Goal: Task Accomplishment & Management: Use online tool/utility

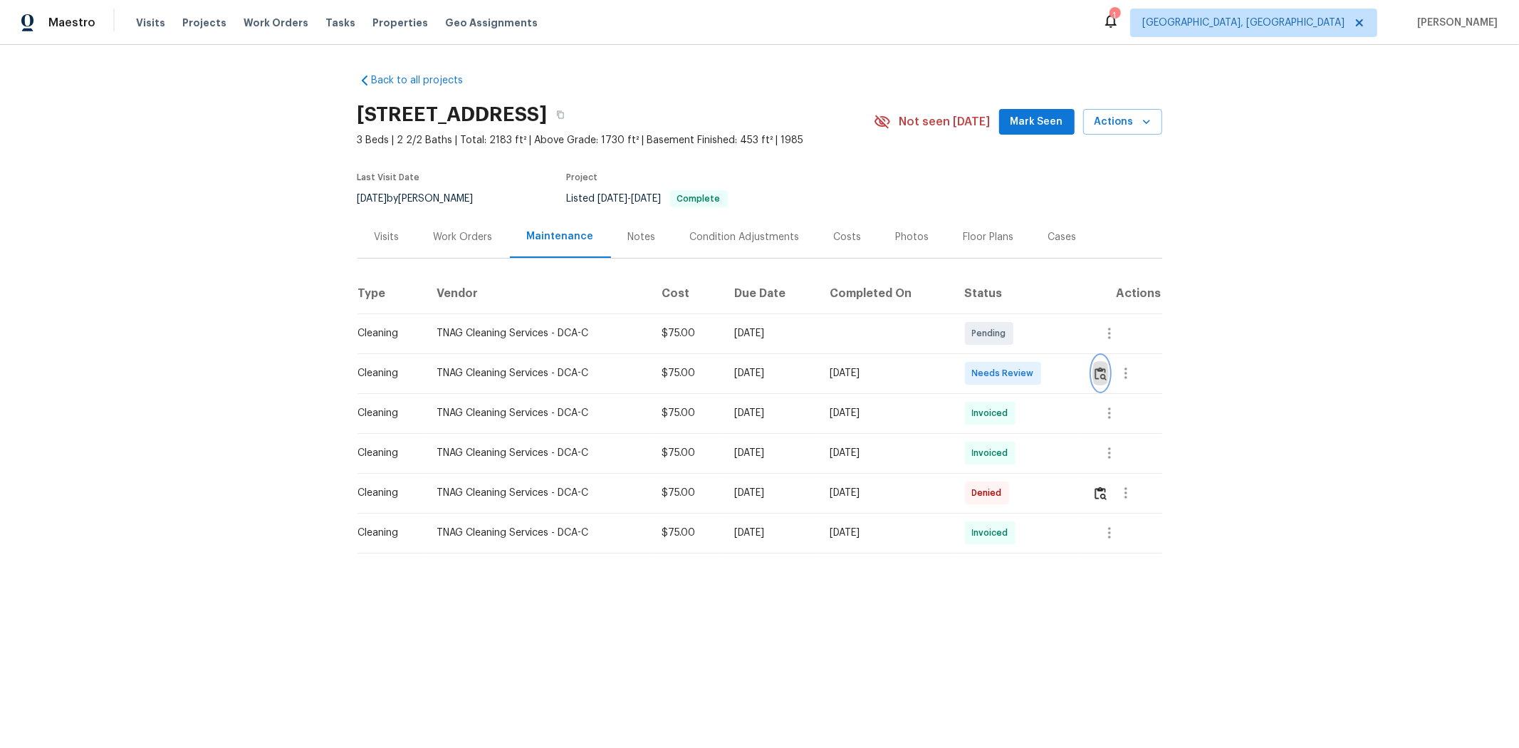
click at [817, 379] on img "button" at bounding box center [1101, 374] width 12 height 14
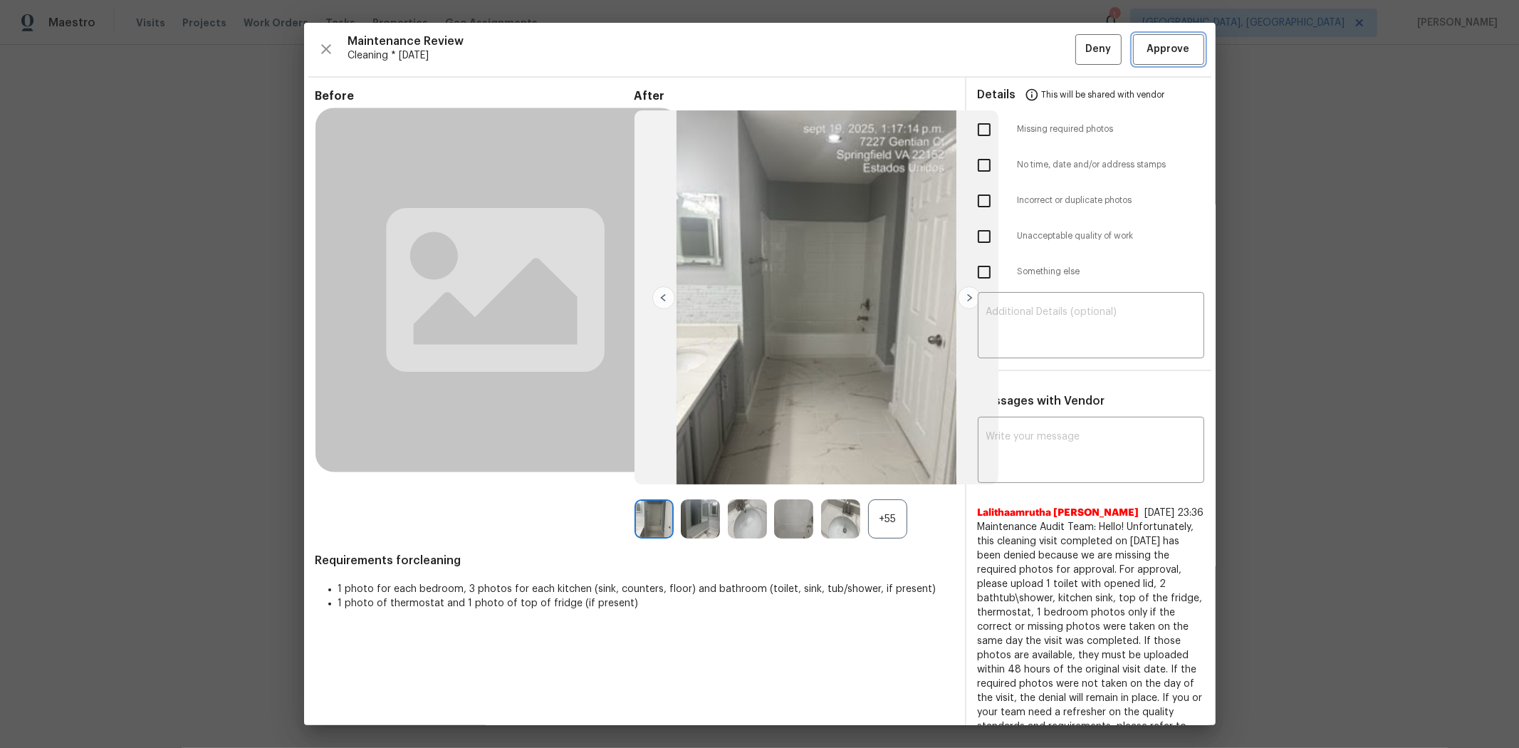
click at [817, 53] on span "Approve" at bounding box center [1169, 50] width 43 height 18
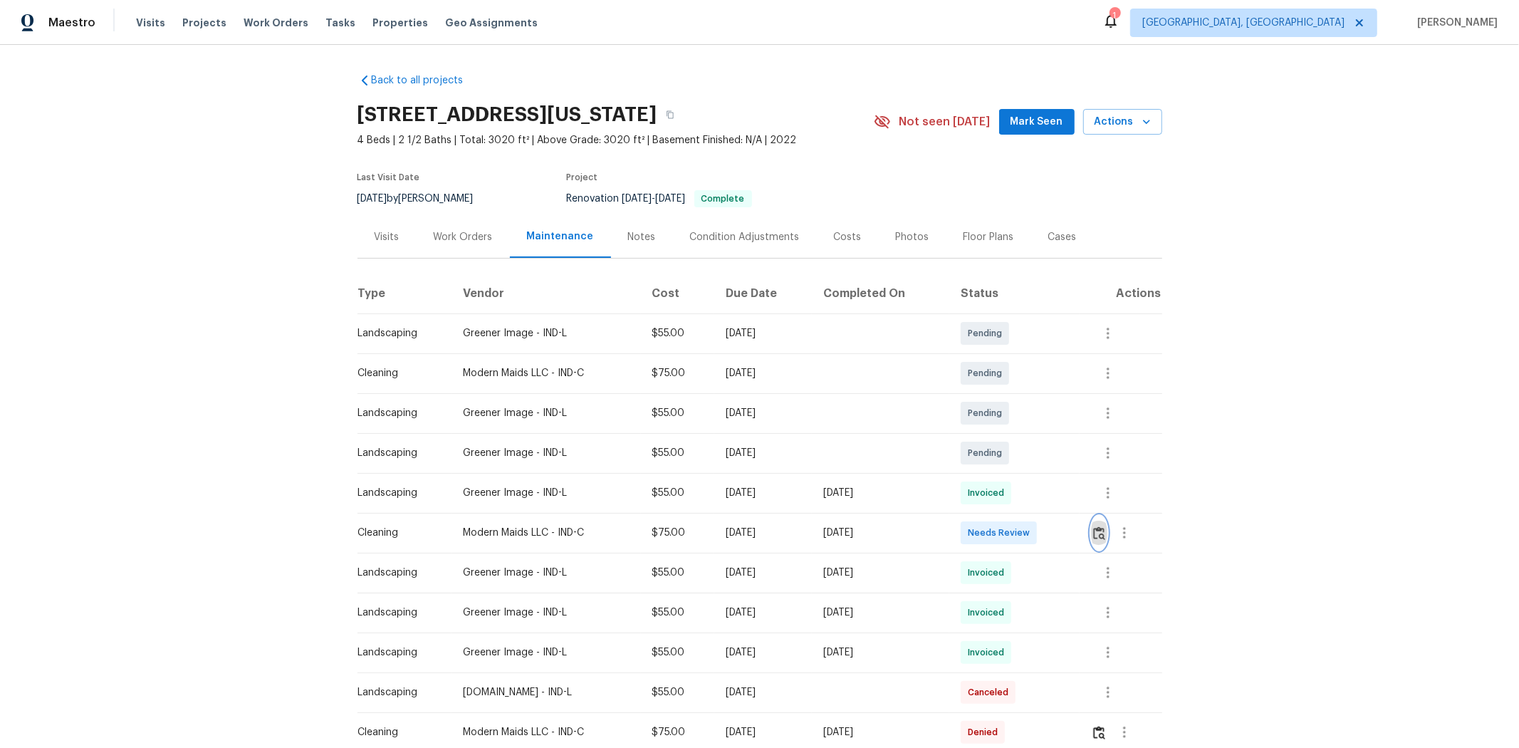
click at [1080, 500] on button "button" at bounding box center [1099, 533] width 16 height 34
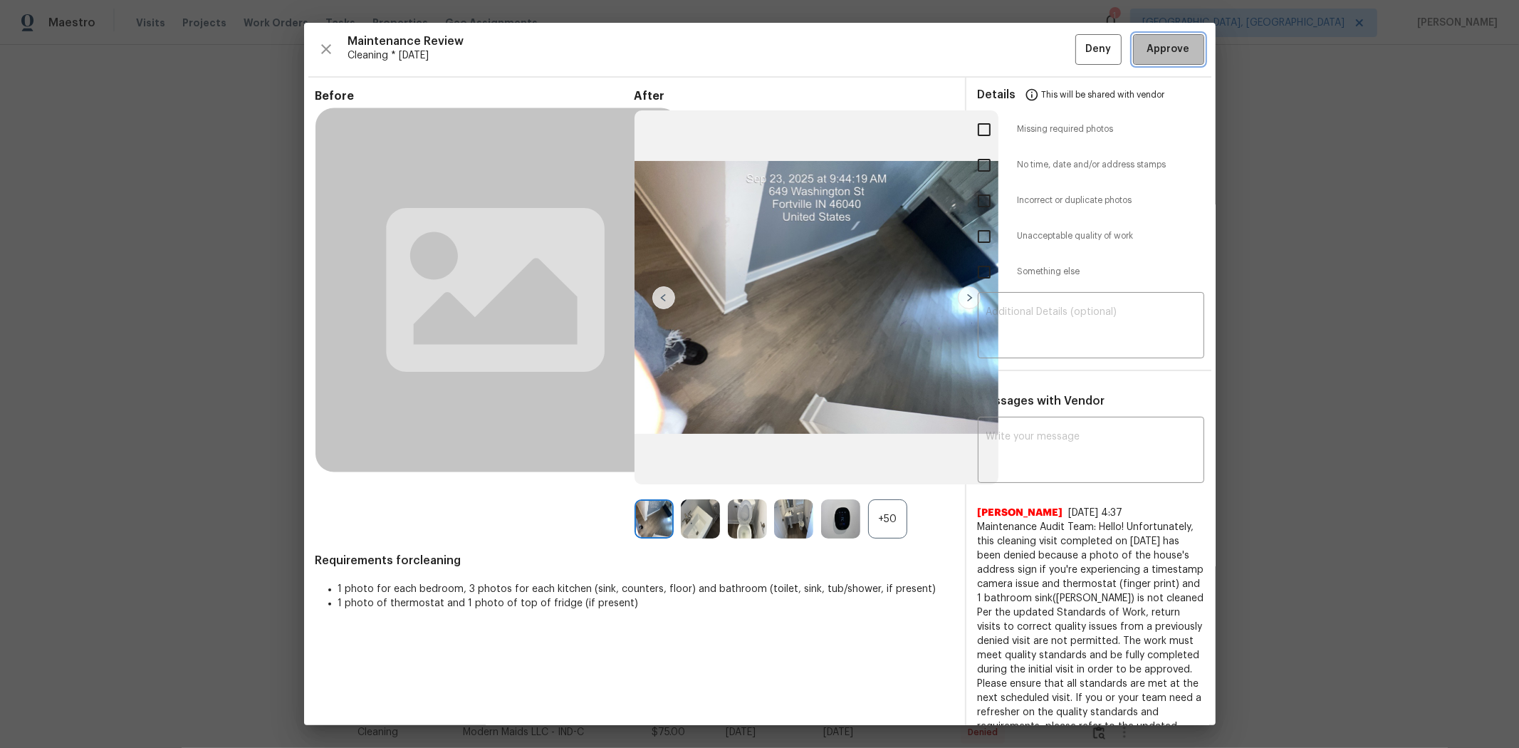
click at [1080, 43] on span "Approve" at bounding box center [1169, 50] width 43 height 18
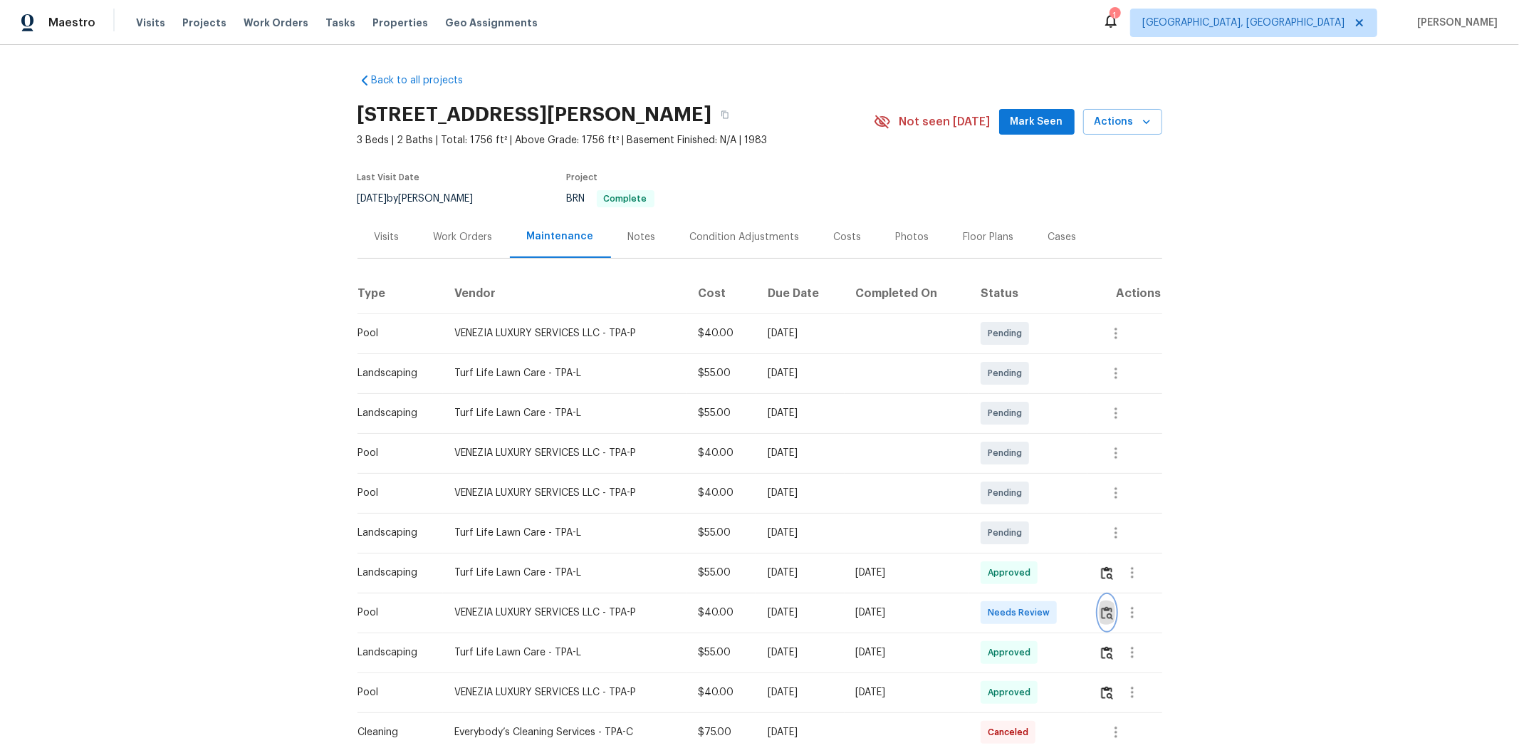
click at [1080, 500] on img "button" at bounding box center [1107, 613] width 12 height 14
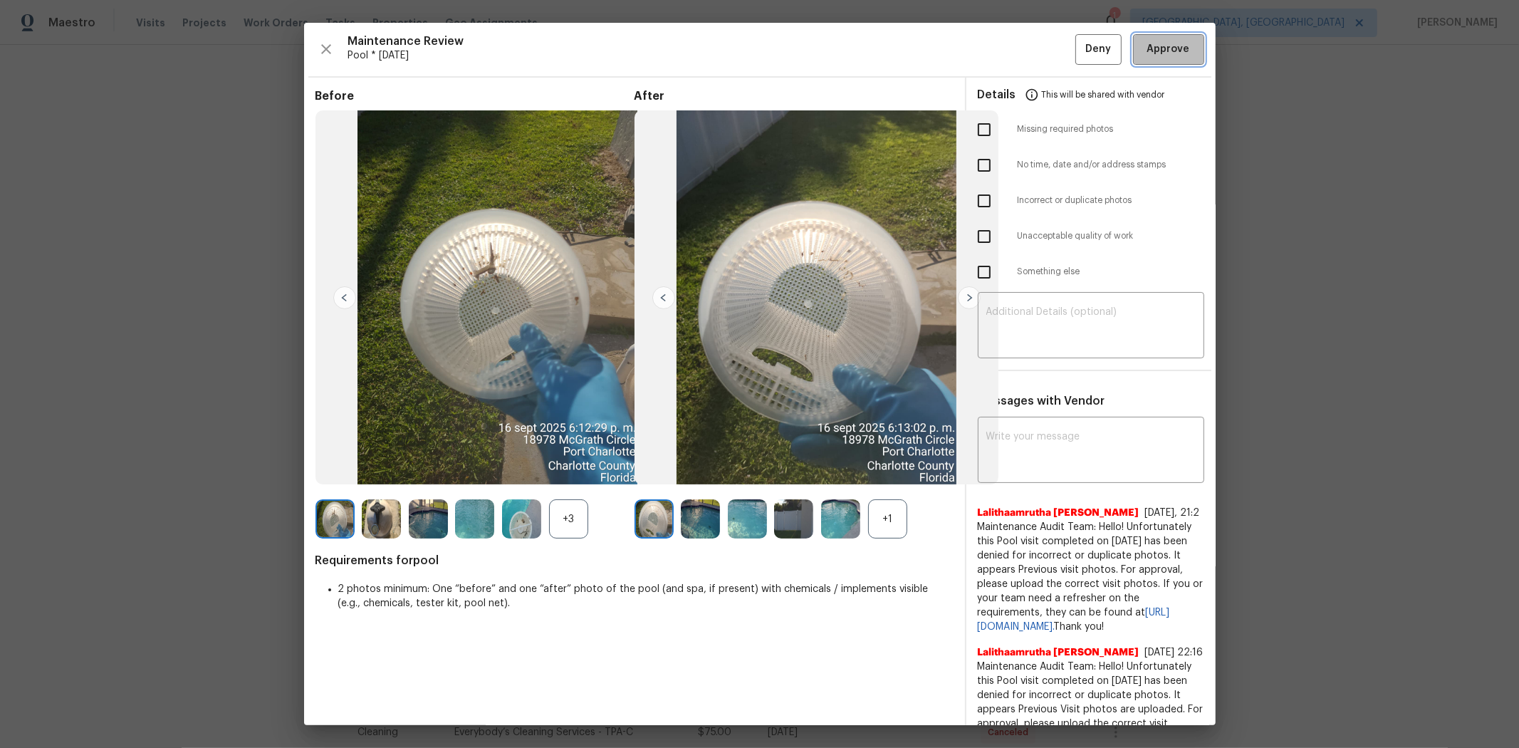
drag, startPoint x: 1173, startPoint y: 52, endPoint x: 1197, endPoint y: 57, distance: 24.0
click at [1080, 53] on span "Approve" at bounding box center [1169, 50] width 48 height 18
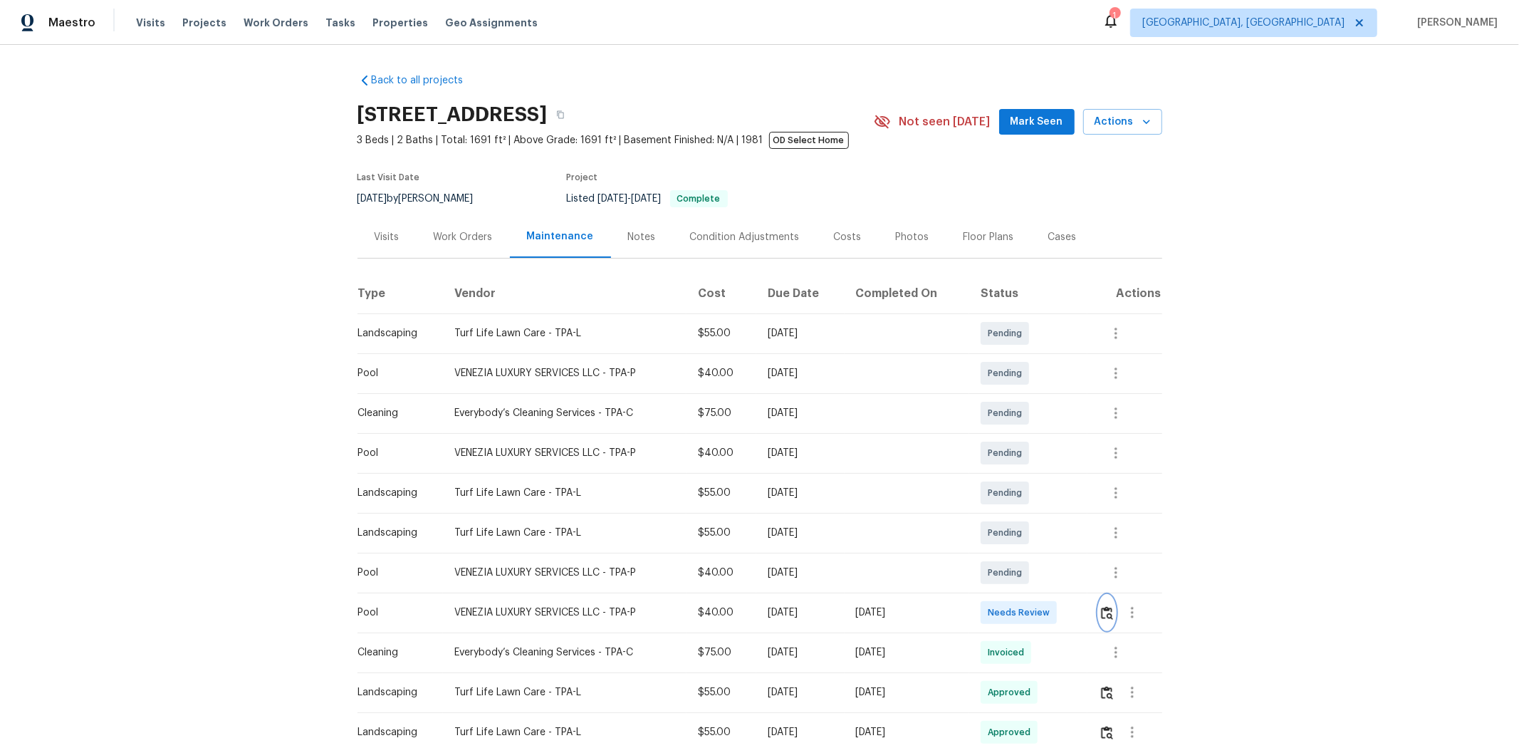
click at [1080, 500] on img "button" at bounding box center [1107, 613] width 12 height 14
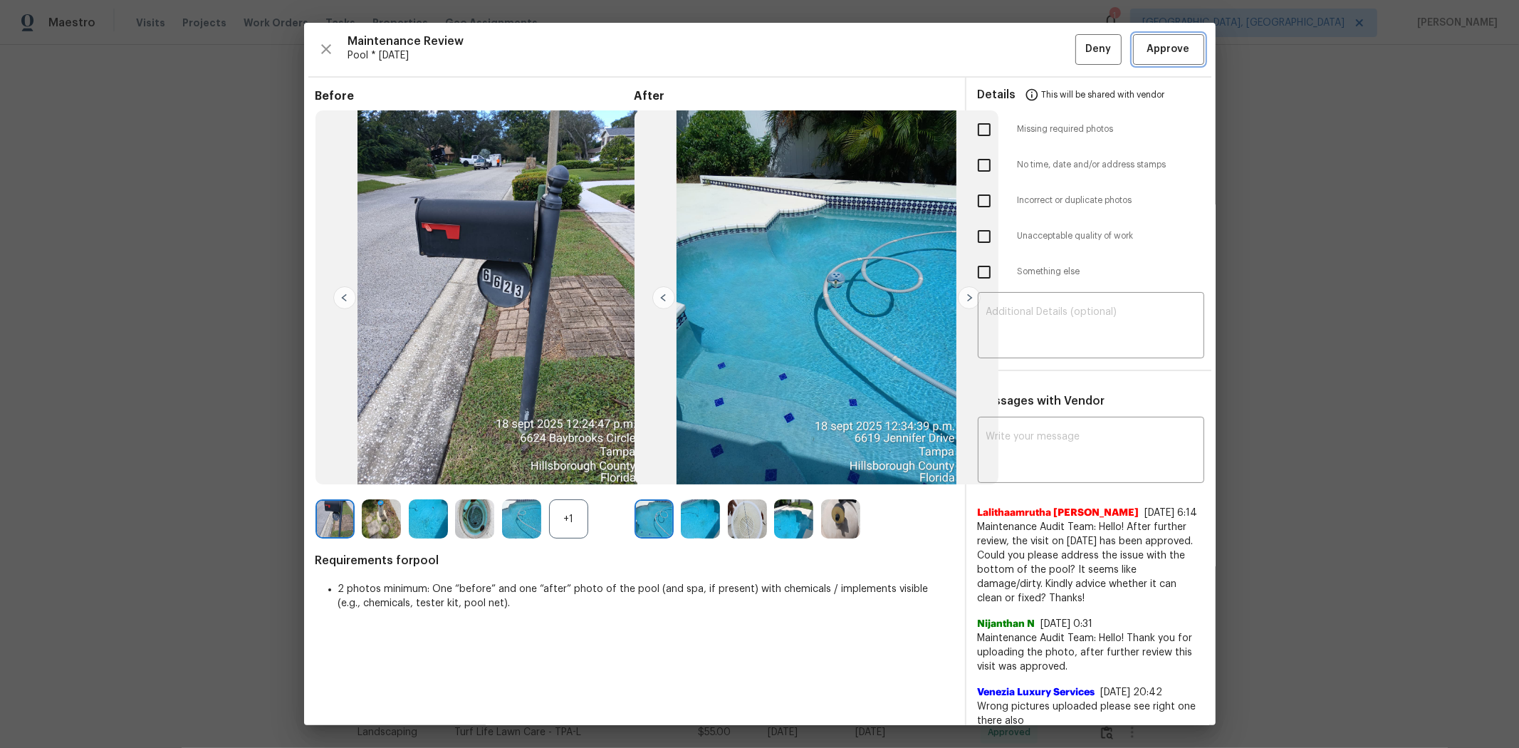
drag, startPoint x: 1165, startPoint y: 61, endPoint x: 1153, endPoint y: 59, distance: 12.9
click at [1080, 60] on button "Approve" at bounding box center [1168, 49] width 71 height 31
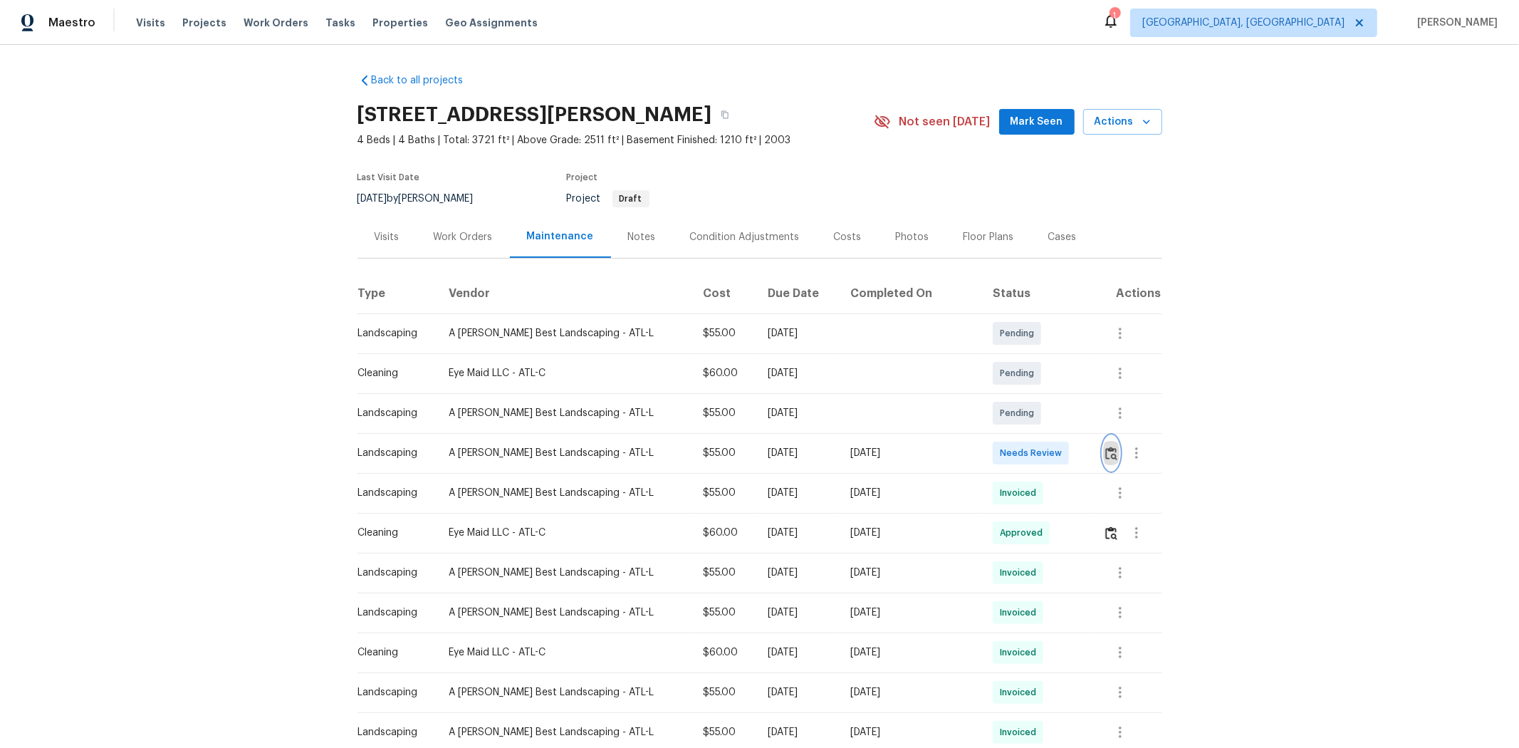
click at [1080, 447] on img "button" at bounding box center [1112, 454] width 12 height 14
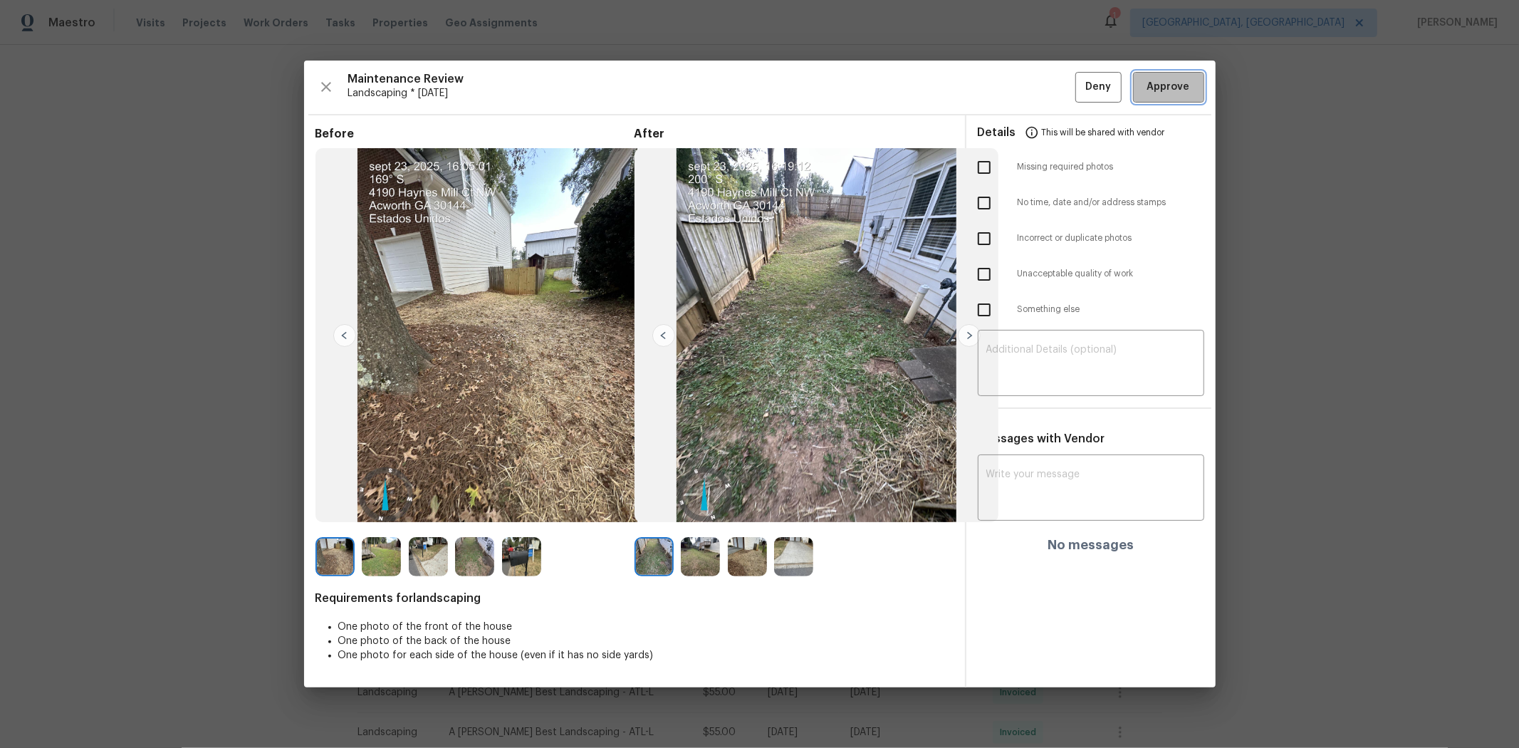
click at [1080, 89] on span "Approve" at bounding box center [1169, 87] width 43 height 18
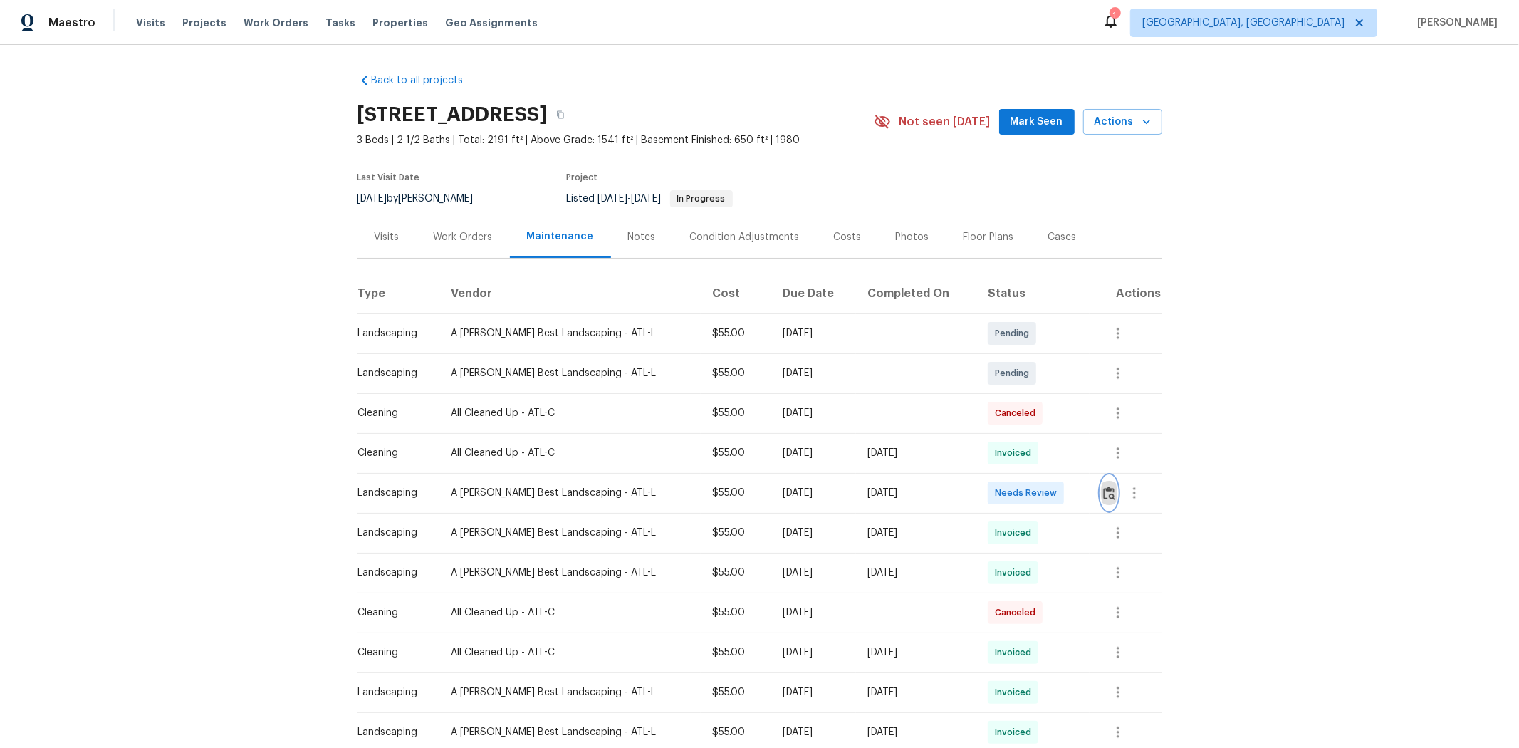
click at [1080, 496] on img "button" at bounding box center [1109, 494] width 12 height 14
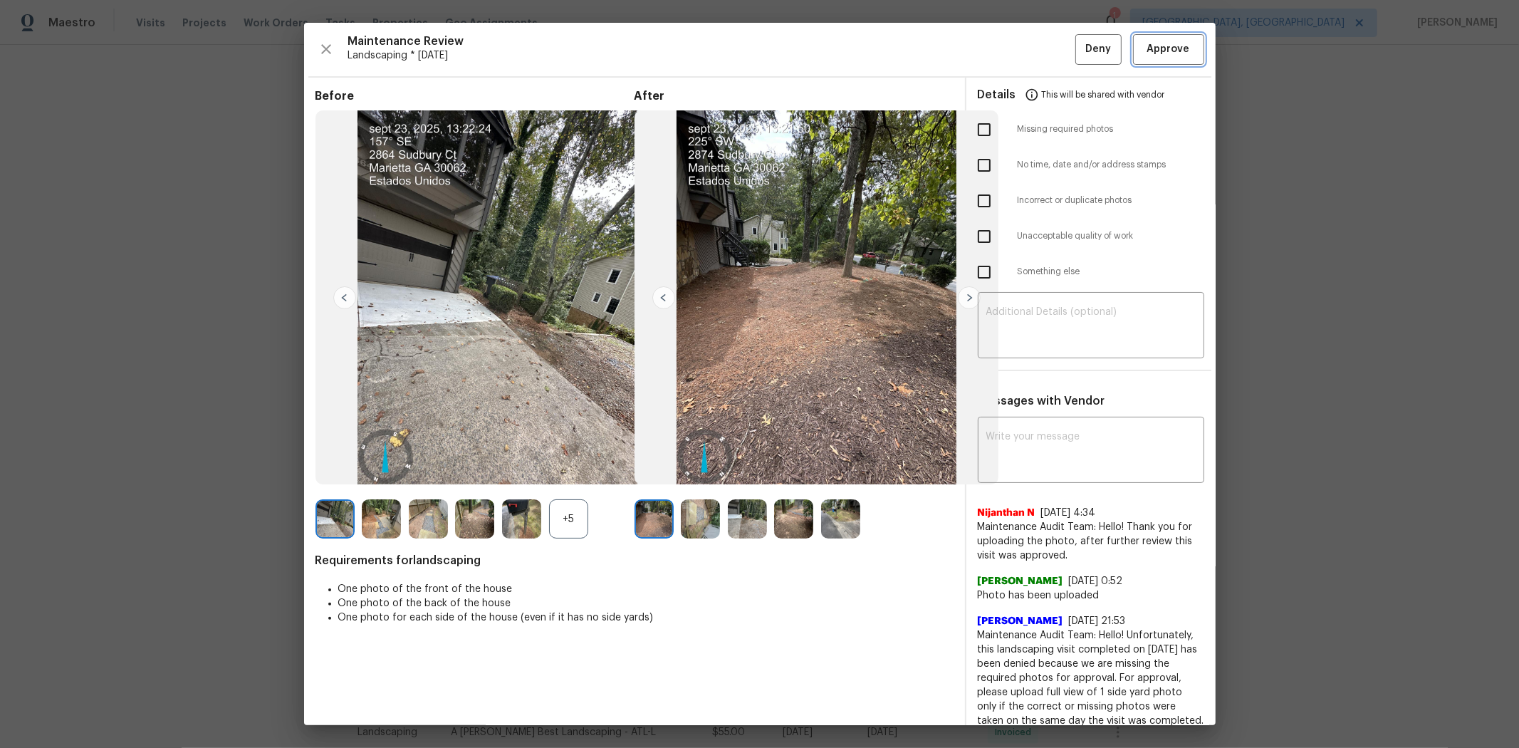
click at [1080, 38] on button "Approve" at bounding box center [1168, 49] width 71 height 31
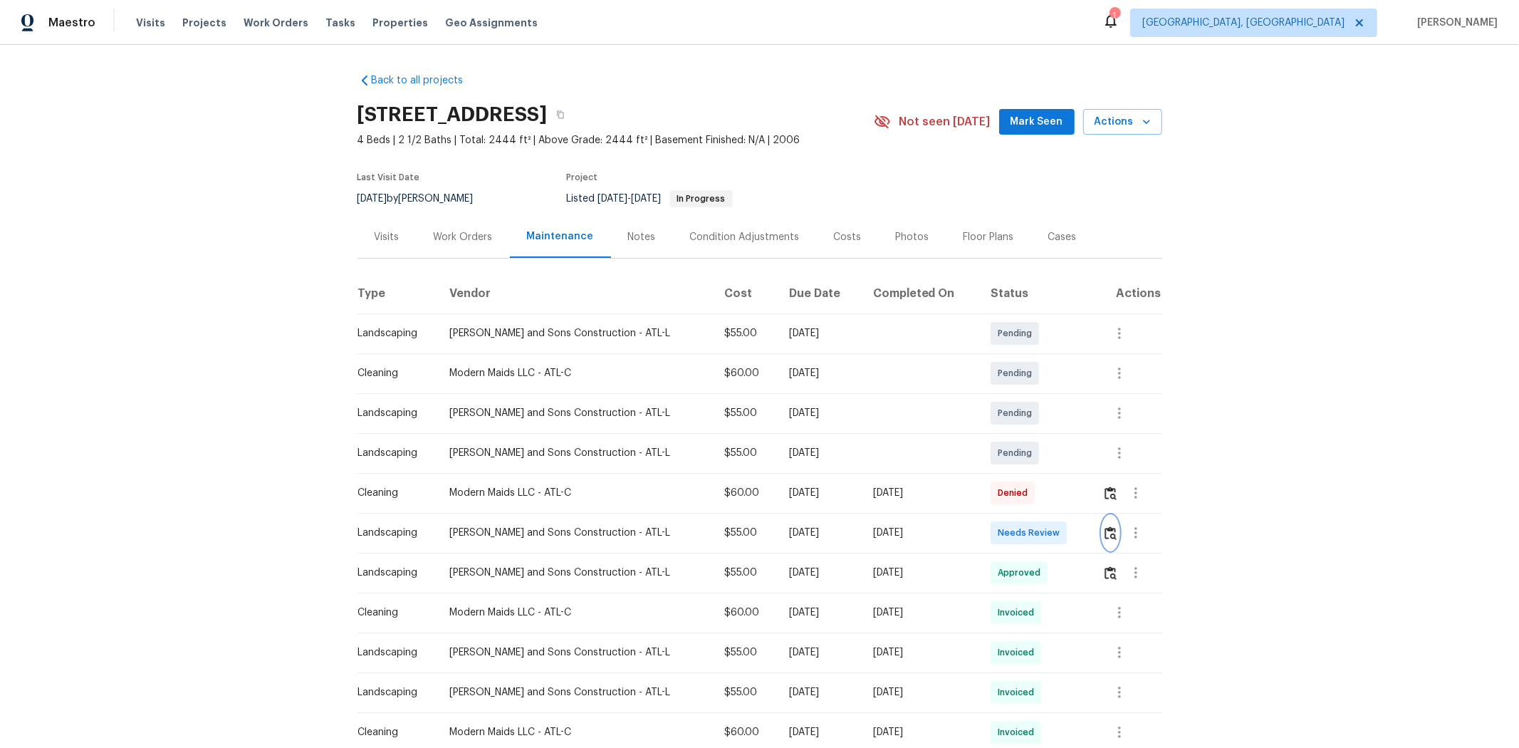
click at [1080, 500] on button "button" at bounding box center [1111, 533] width 16 height 34
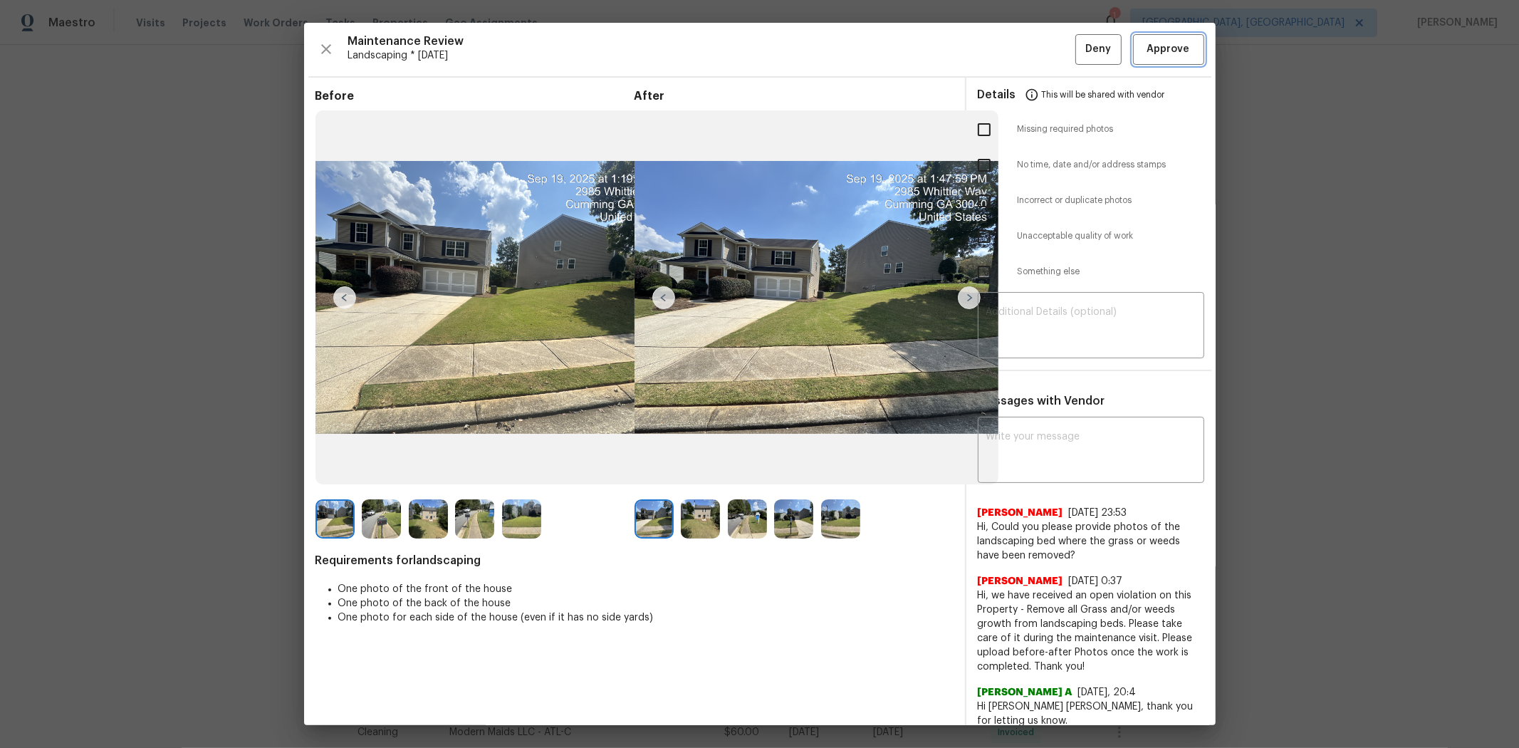
click at [1080, 61] on button "Approve" at bounding box center [1168, 49] width 71 height 31
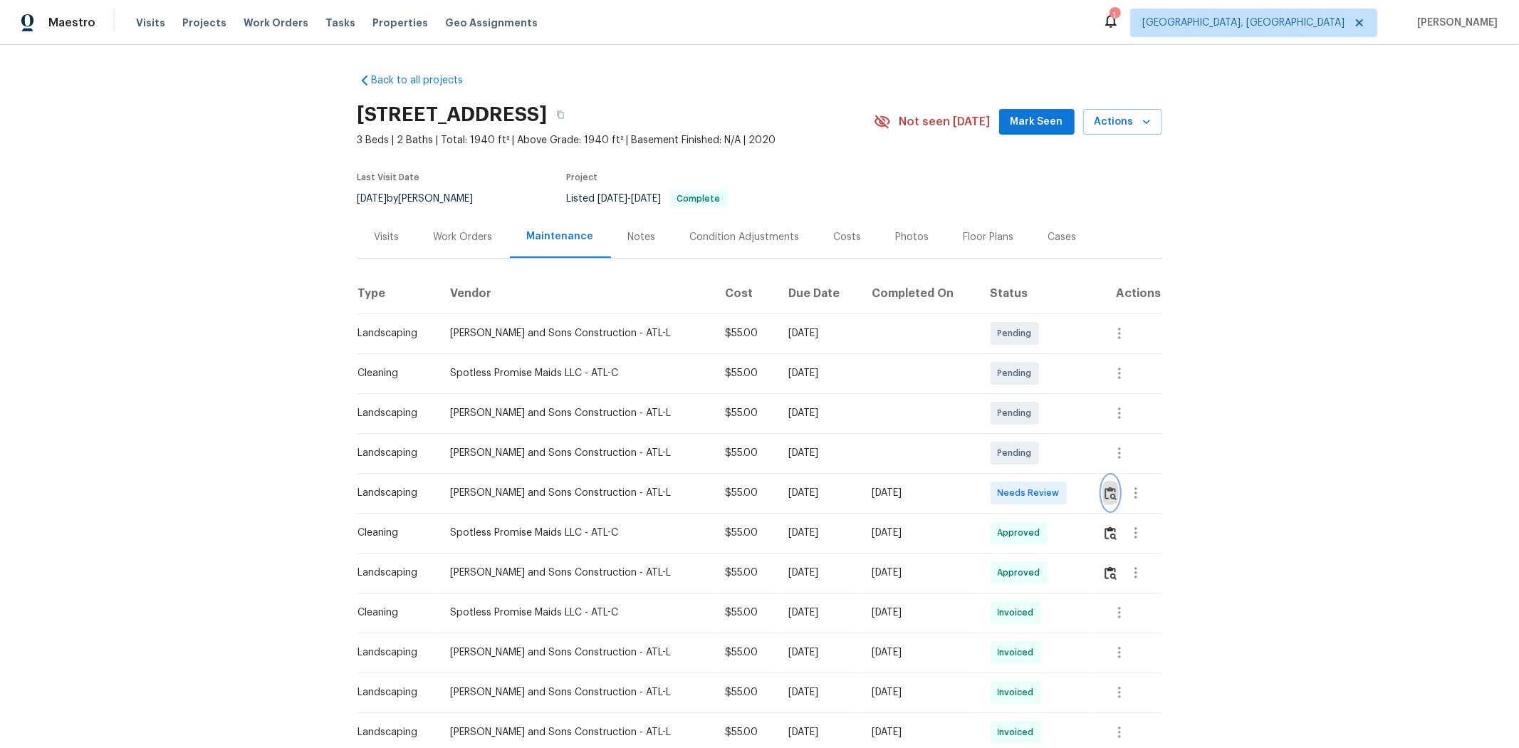
click at [1080, 494] on img "button" at bounding box center [1111, 494] width 12 height 14
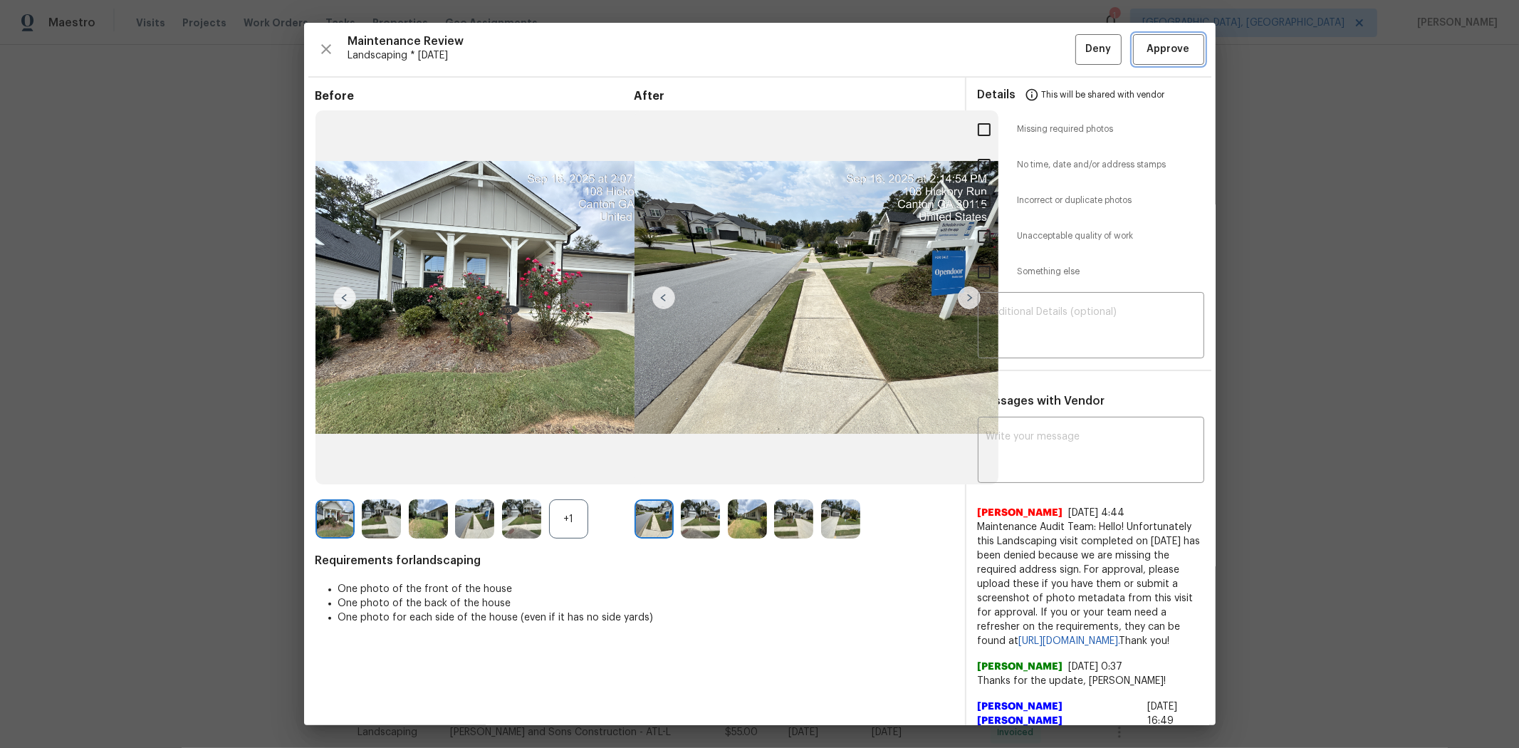
click at [1080, 43] on span "Approve" at bounding box center [1169, 50] width 43 height 18
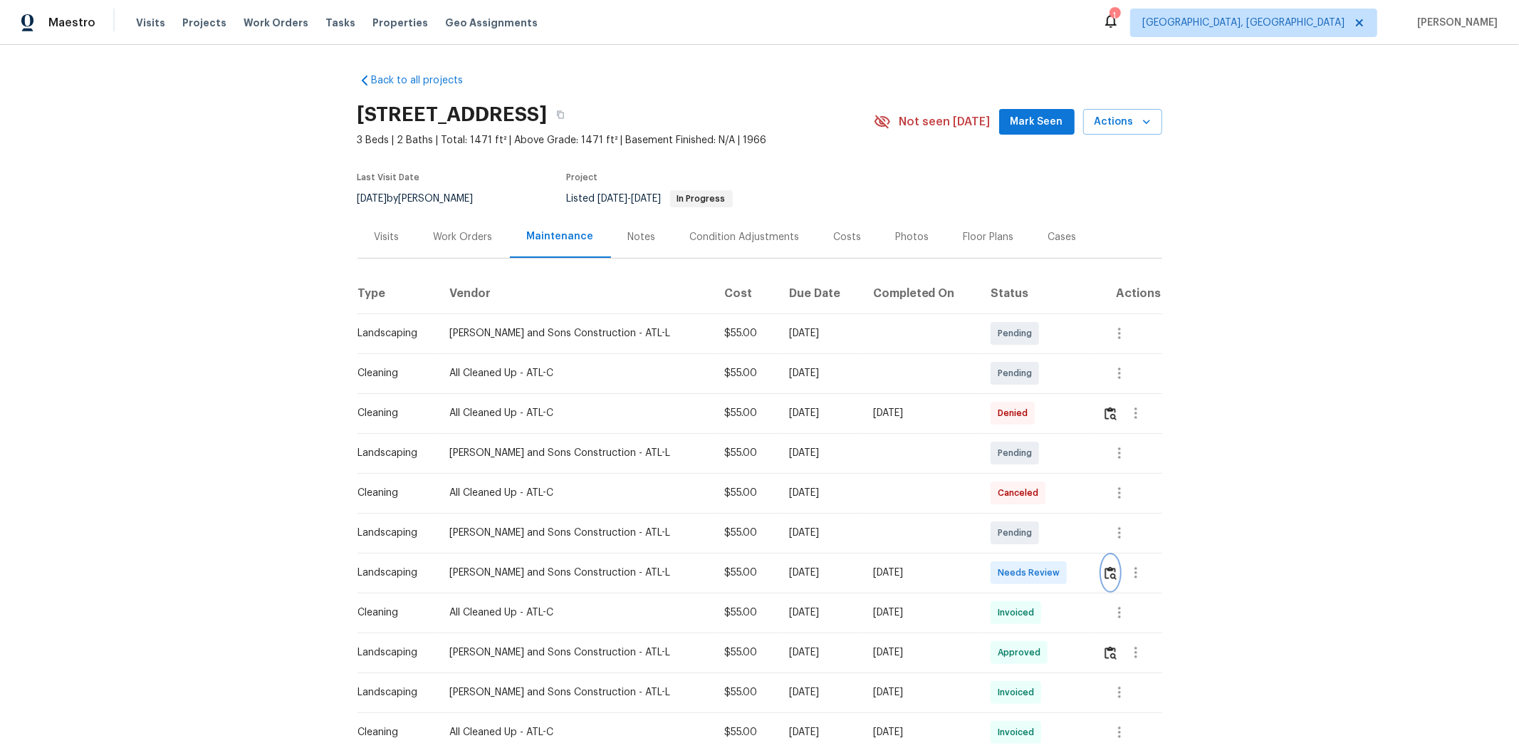
click at [1080, 500] on img "button" at bounding box center [1111, 573] width 12 height 14
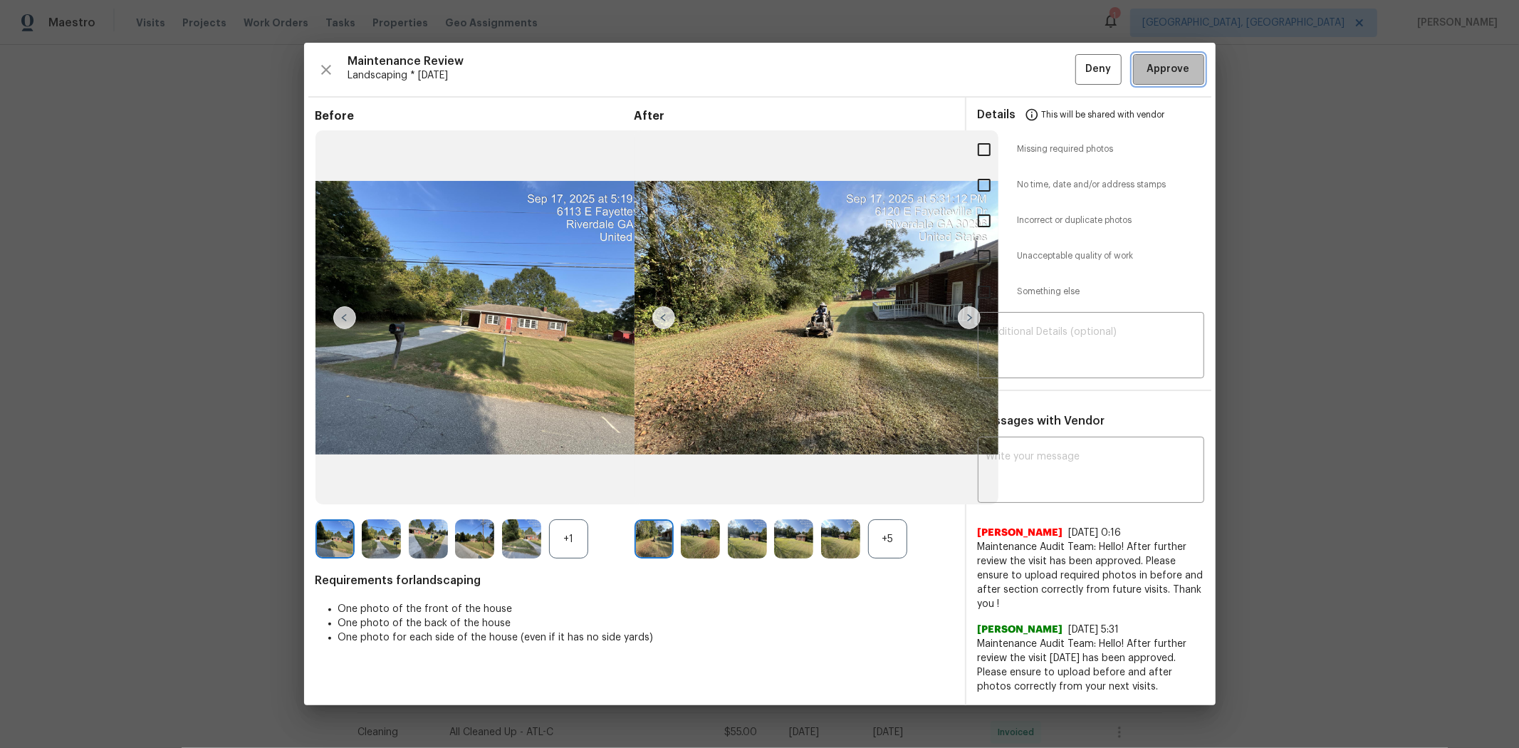
click at [1080, 76] on span "Approve" at bounding box center [1169, 70] width 43 height 18
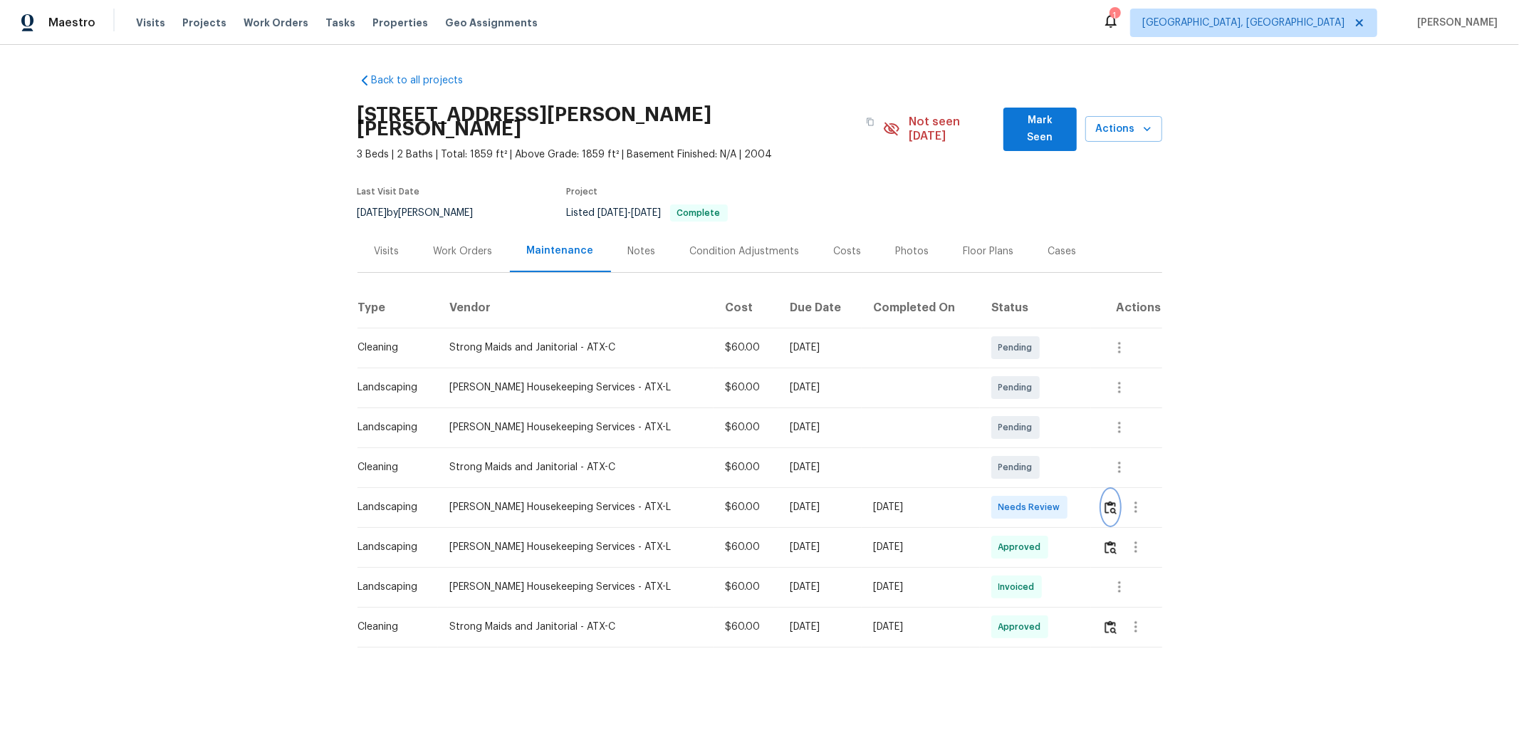
click at [1080, 500] on button "button" at bounding box center [1111, 507] width 16 height 34
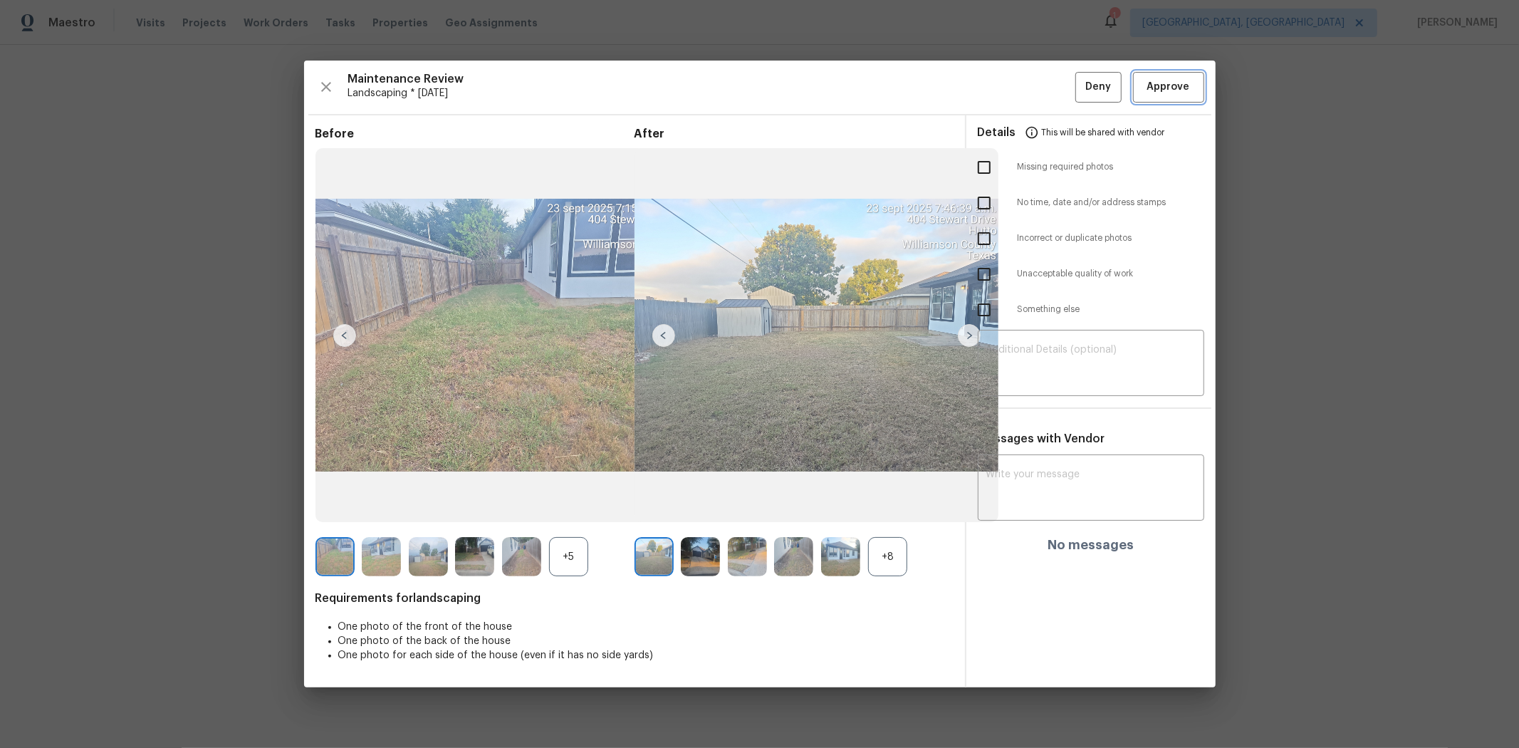
click at [1080, 90] on span "Approve" at bounding box center [1169, 87] width 43 height 18
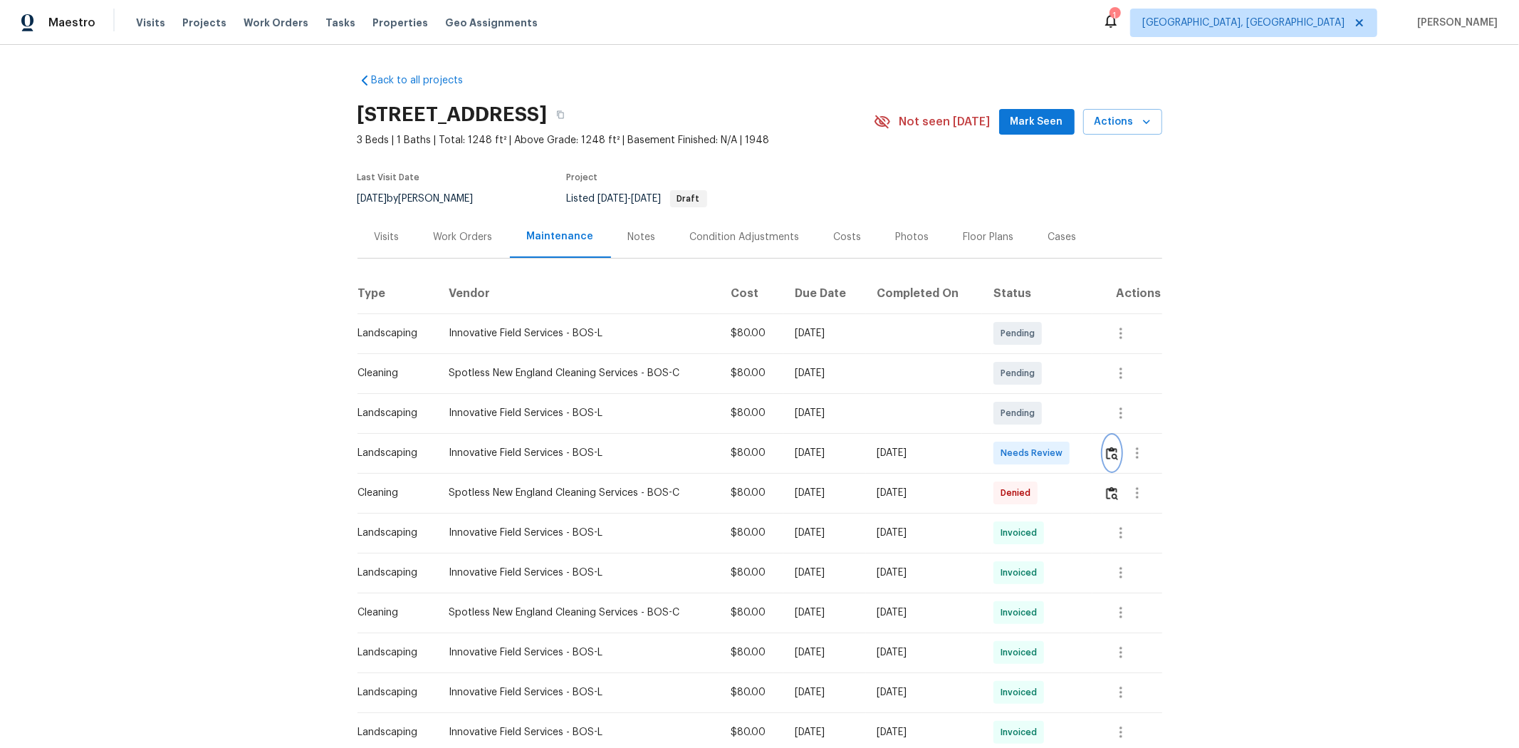
click at [1080, 451] on img "button" at bounding box center [1112, 454] width 12 height 14
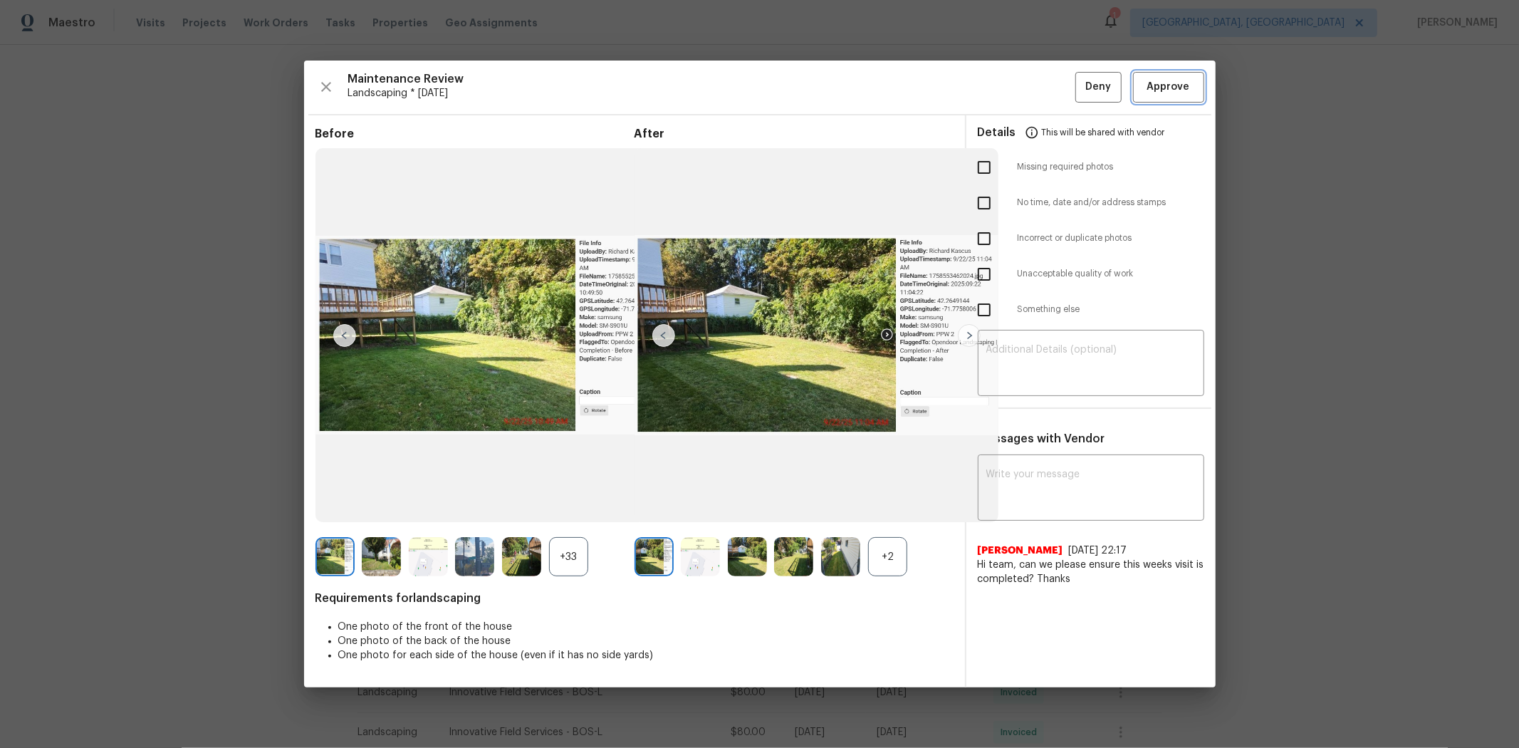
click at [1080, 88] on span "Approve" at bounding box center [1169, 87] width 43 height 18
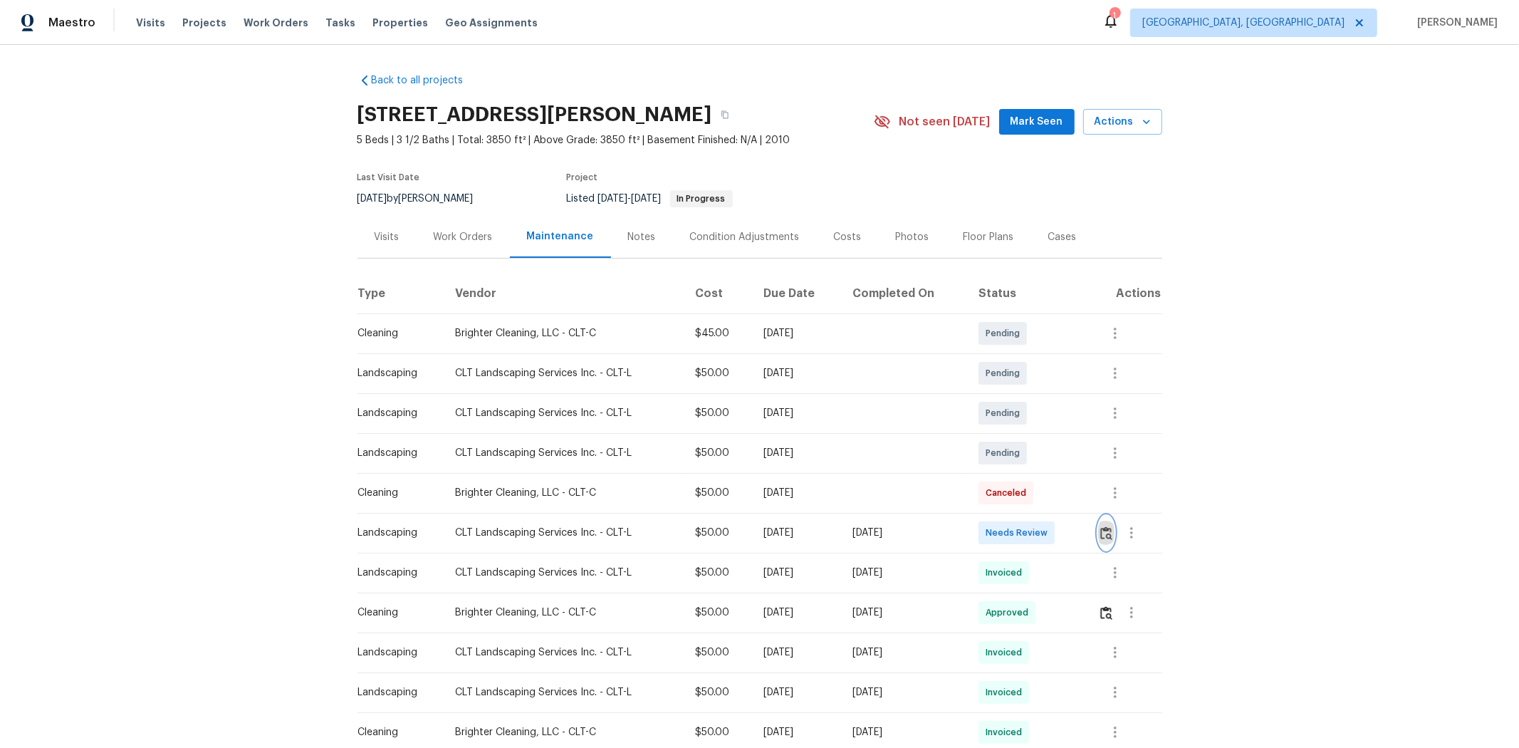
click at [1080, 500] on img "button" at bounding box center [1107, 533] width 12 height 14
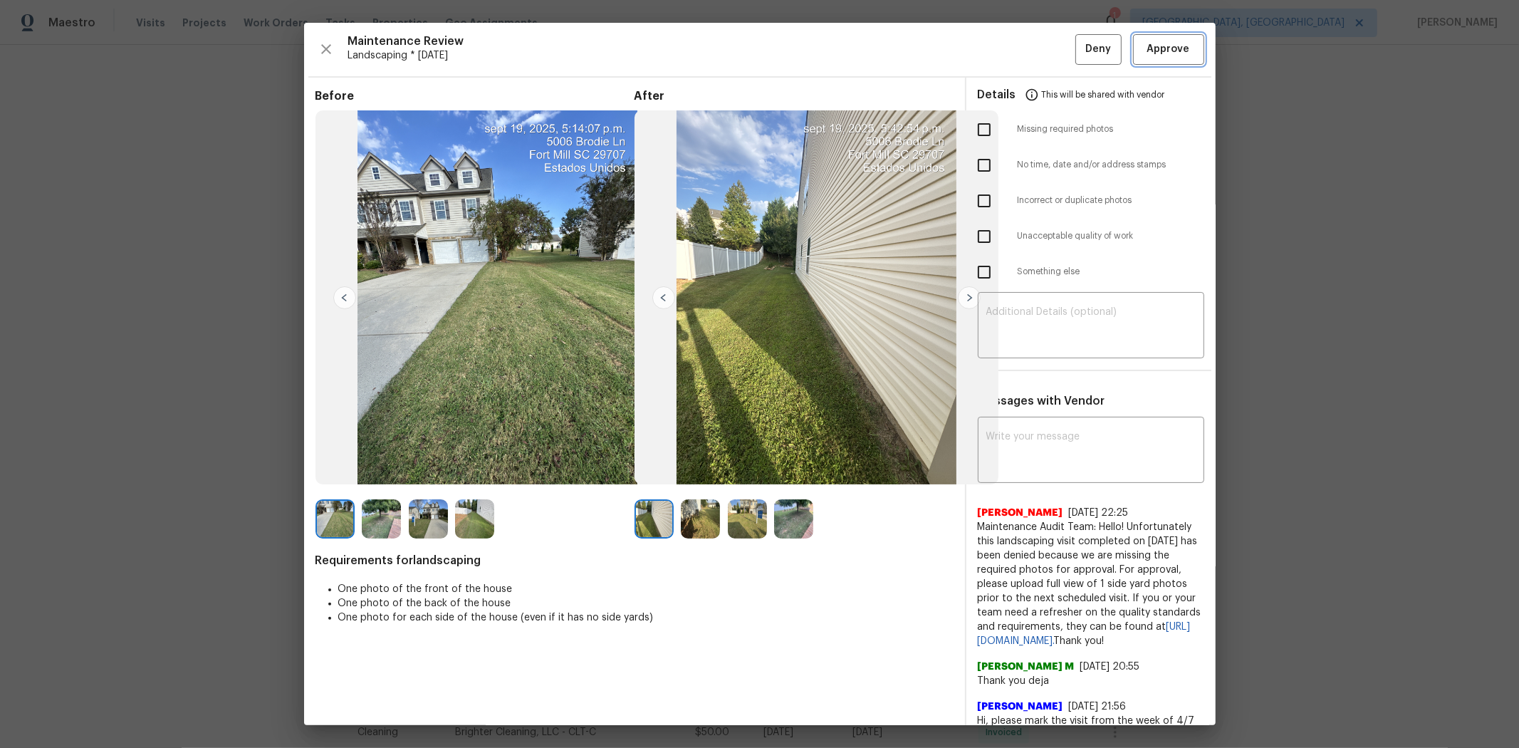
click at [1080, 48] on span "Approve" at bounding box center [1169, 50] width 43 height 18
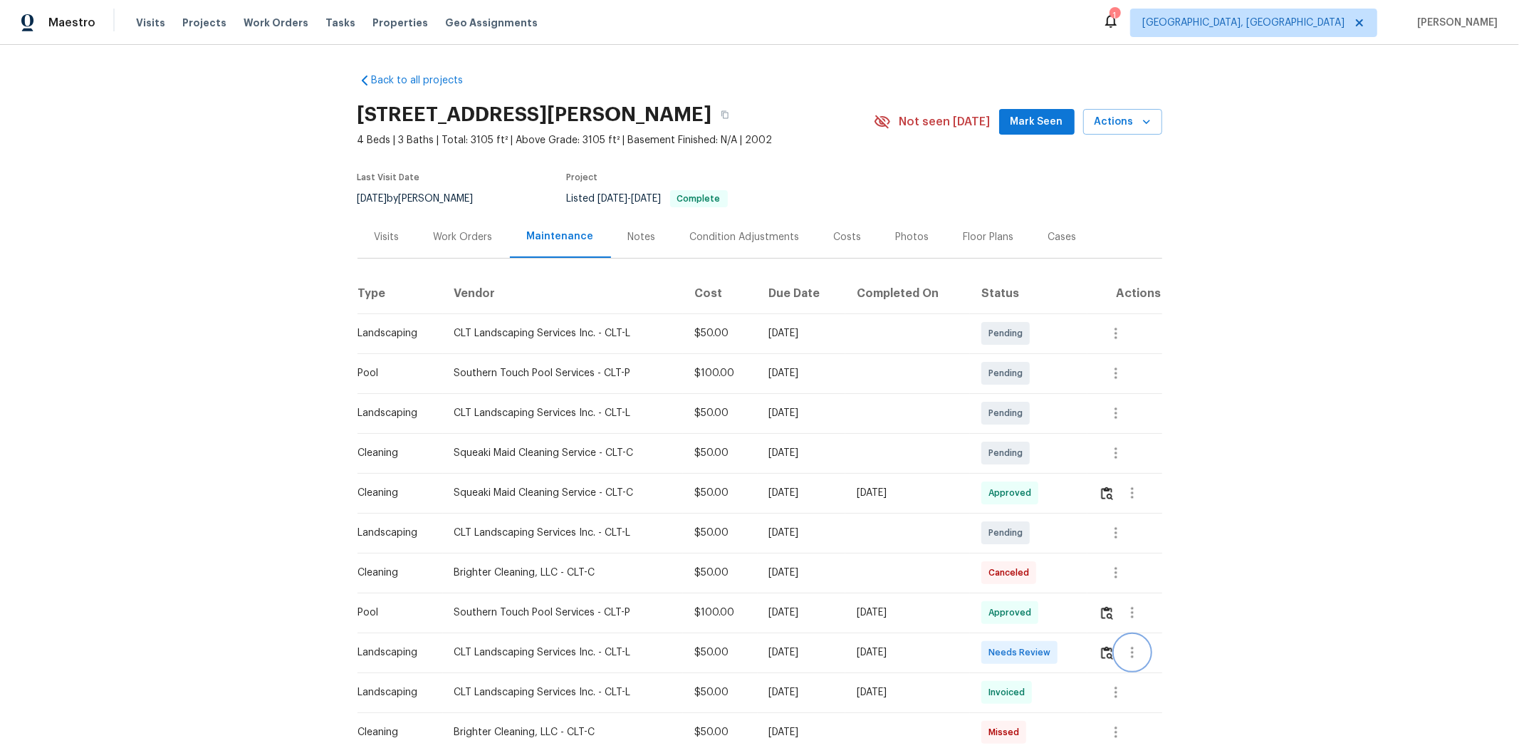
click at [1080, 500] on button "button" at bounding box center [1132, 652] width 34 height 34
click at [1080, 500] on div at bounding box center [759, 374] width 1519 height 748
click at [1080, 500] on img "button" at bounding box center [1107, 653] width 12 height 14
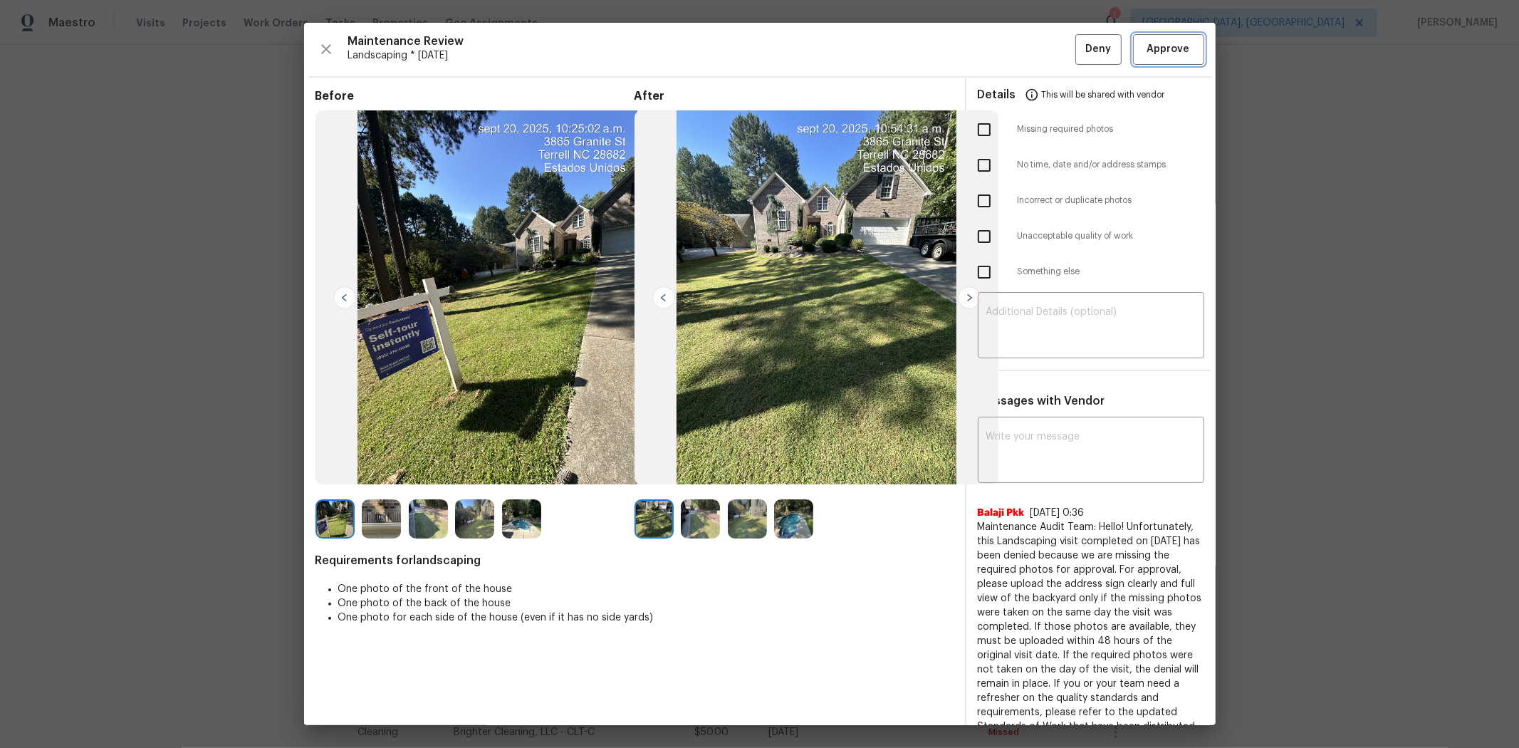
click at [1080, 36] on button "Approve" at bounding box center [1168, 49] width 71 height 31
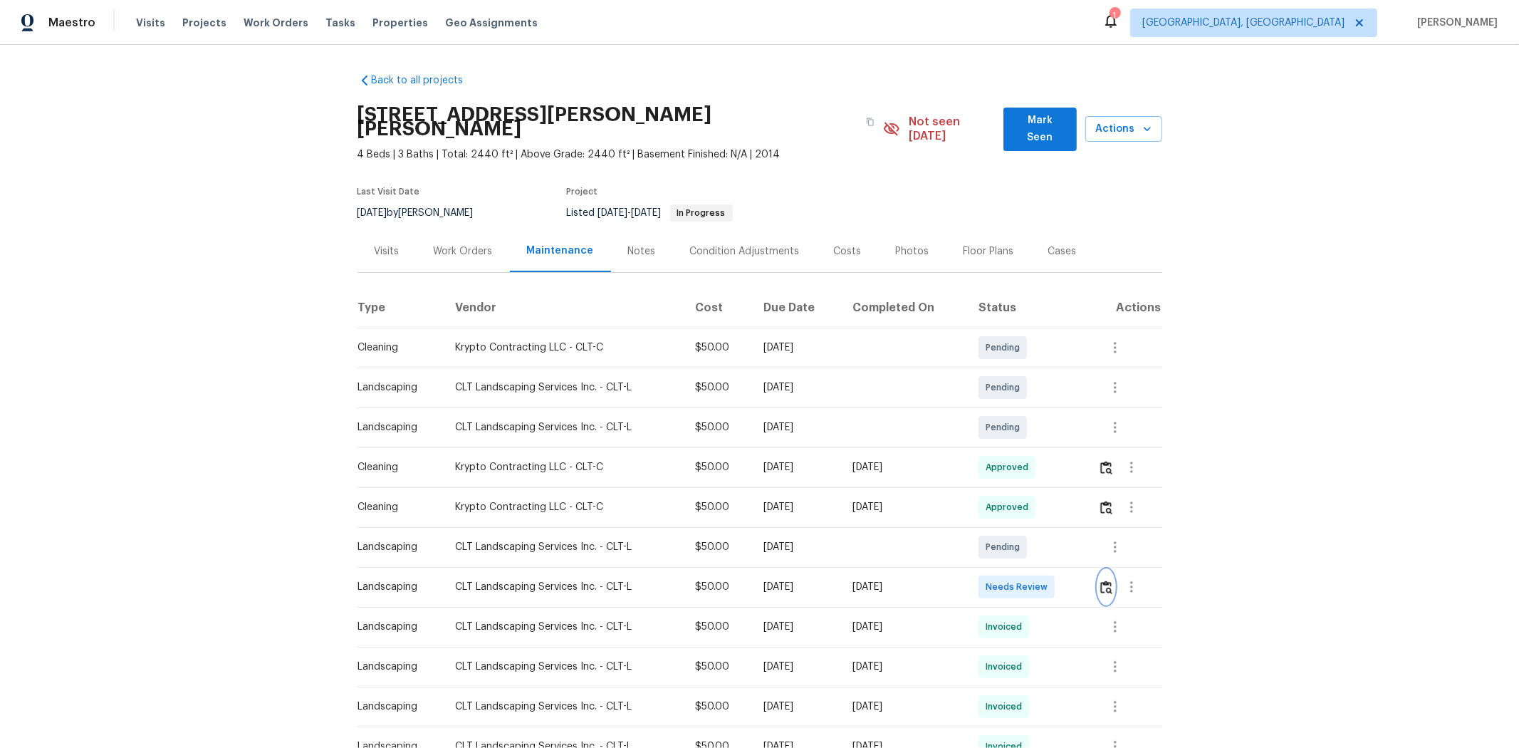
click at [1080, 500] on img "button" at bounding box center [1107, 588] width 12 height 14
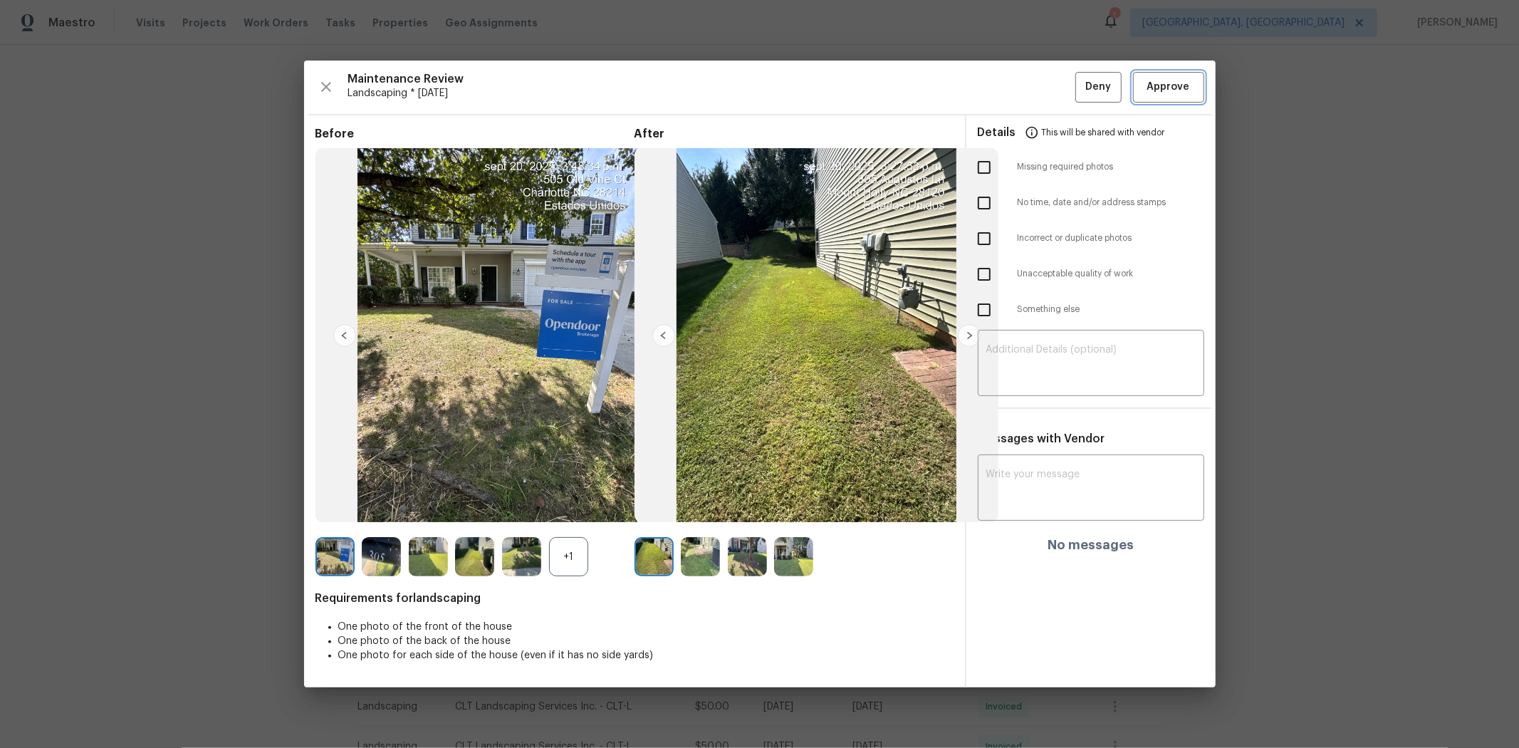
click at [1080, 88] on span "Approve" at bounding box center [1169, 87] width 43 height 18
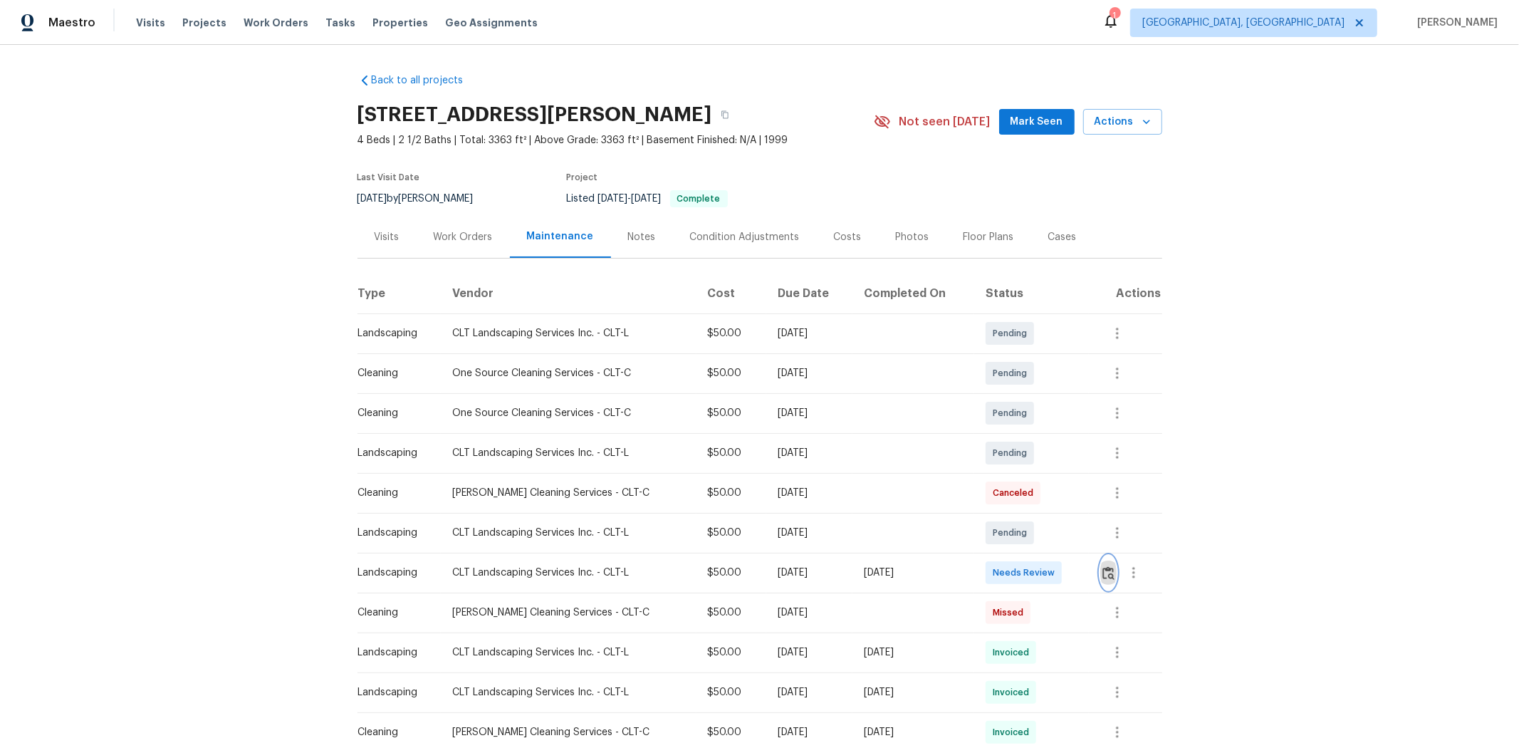
click at [1080, 500] on img "button" at bounding box center [1109, 573] width 12 height 14
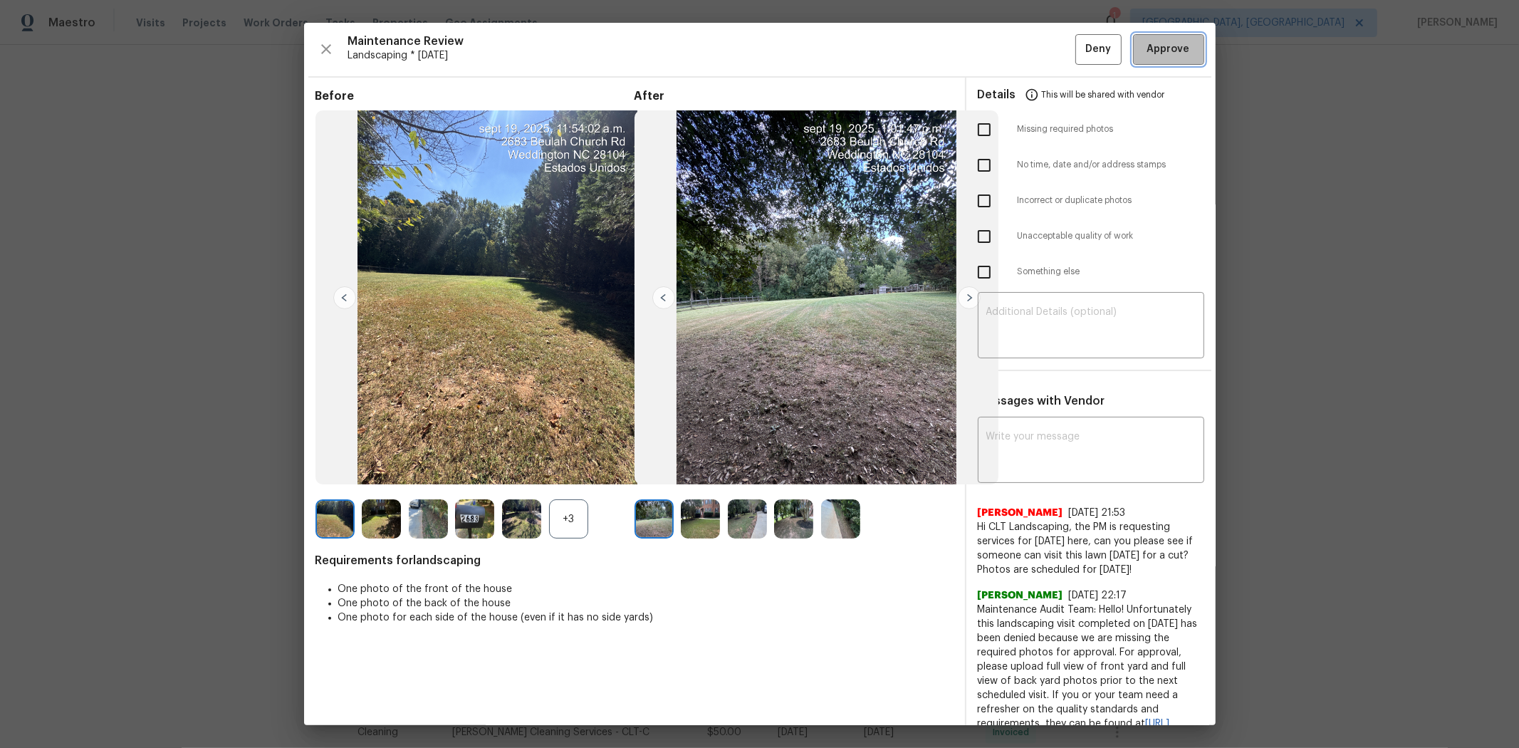
click at [1080, 55] on span "Approve" at bounding box center [1169, 50] width 43 height 18
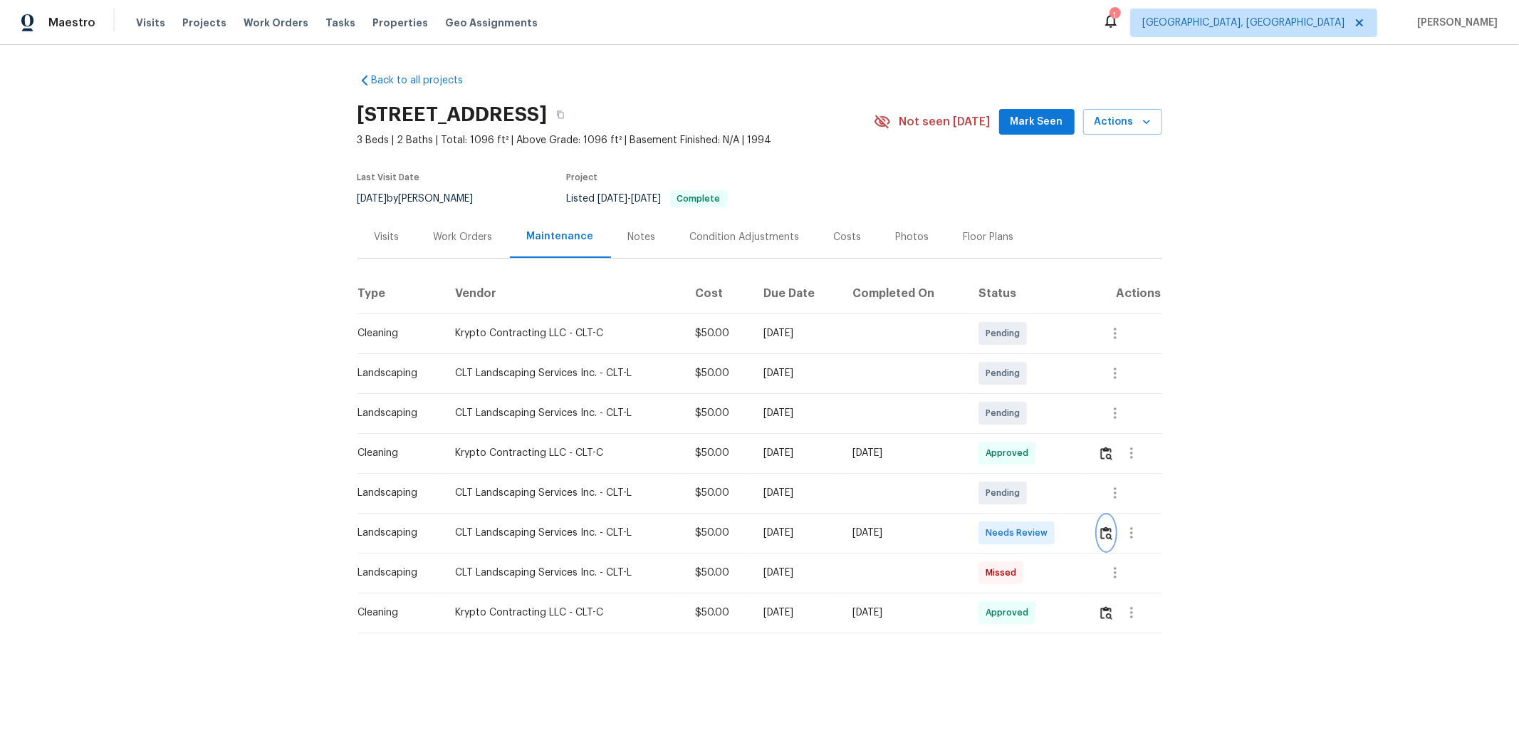
click at [1080, 500] on img "button" at bounding box center [1107, 533] width 12 height 14
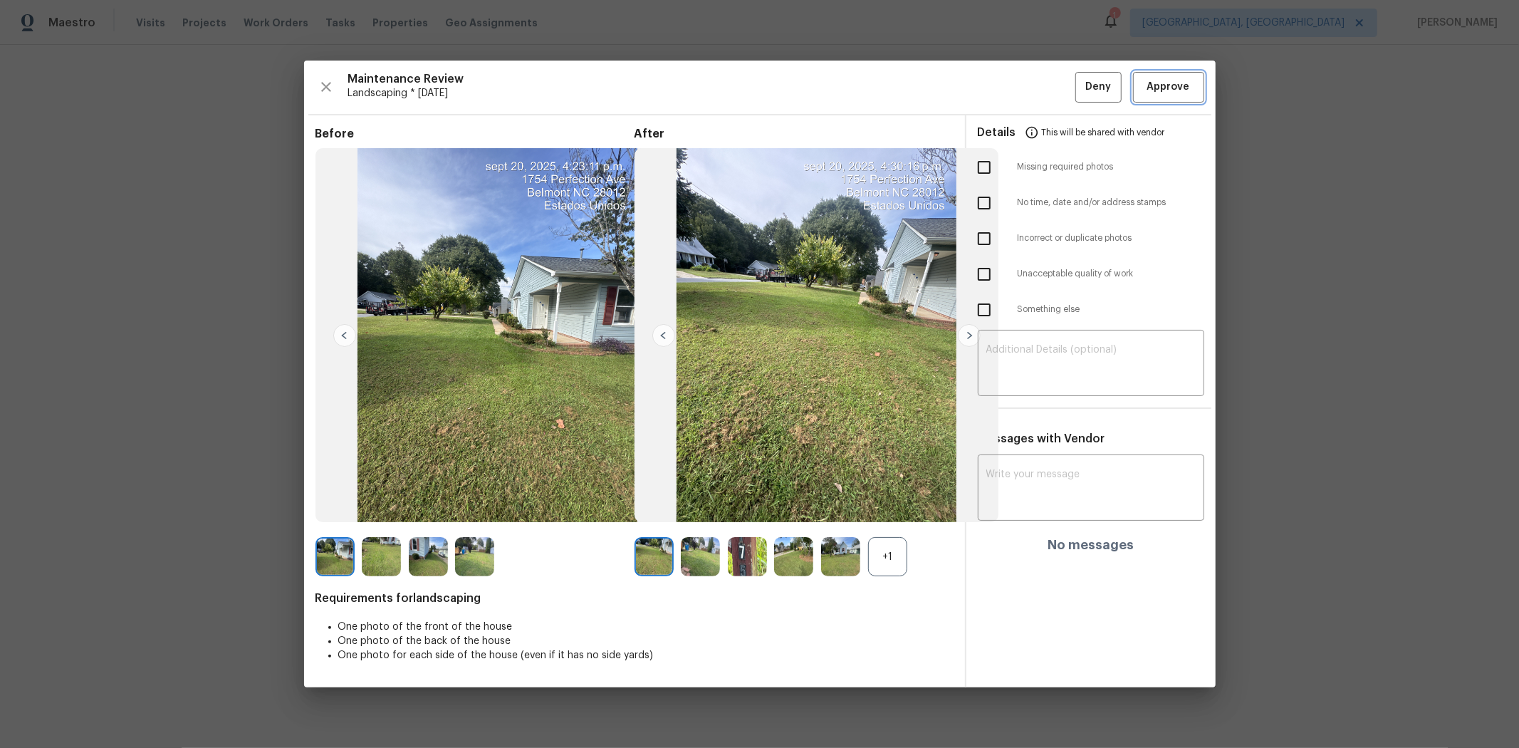
click at [1080, 87] on span "Approve" at bounding box center [1169, 87] width 43 height 18
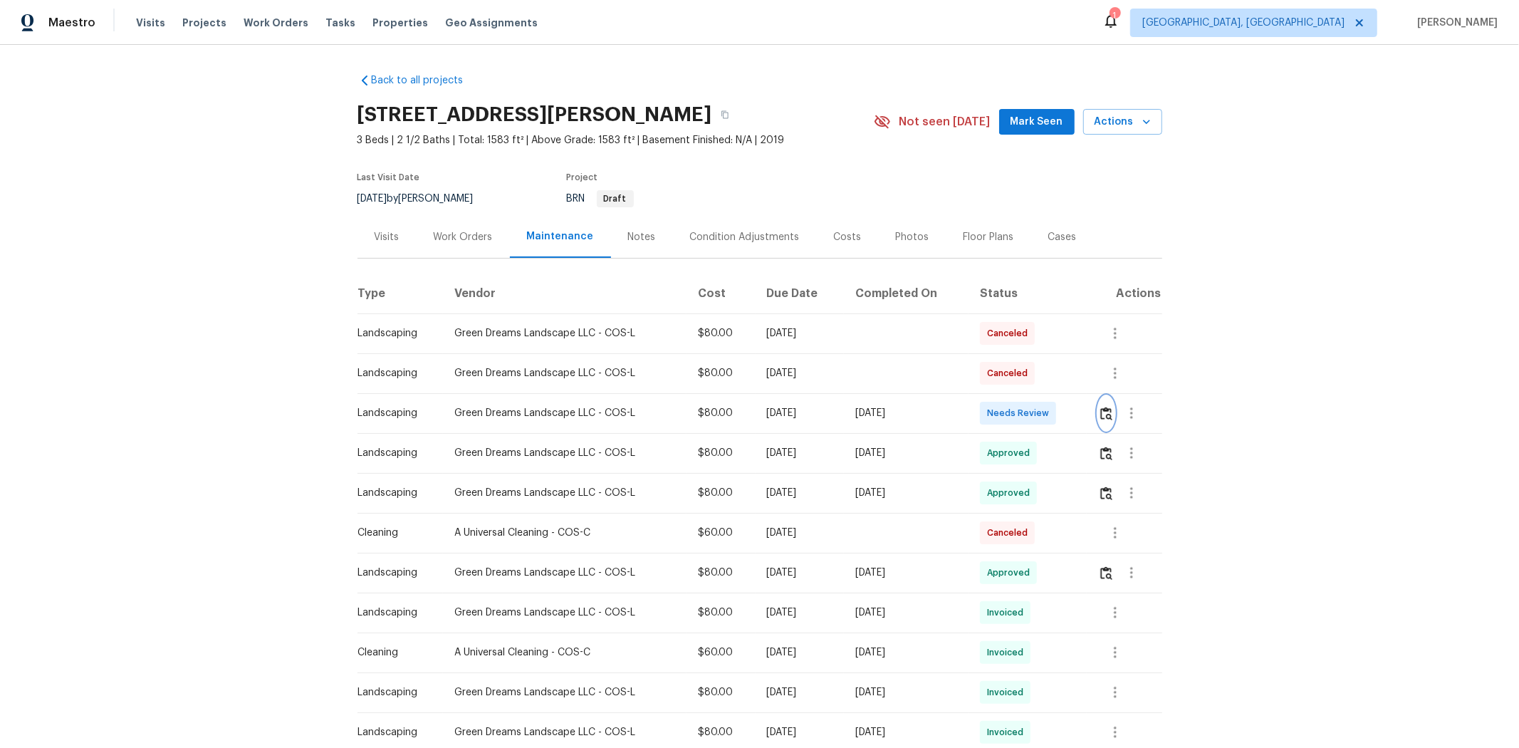
click at [1080, 425] on button "button" at bounding box center [1106, 413] width 16 height 34
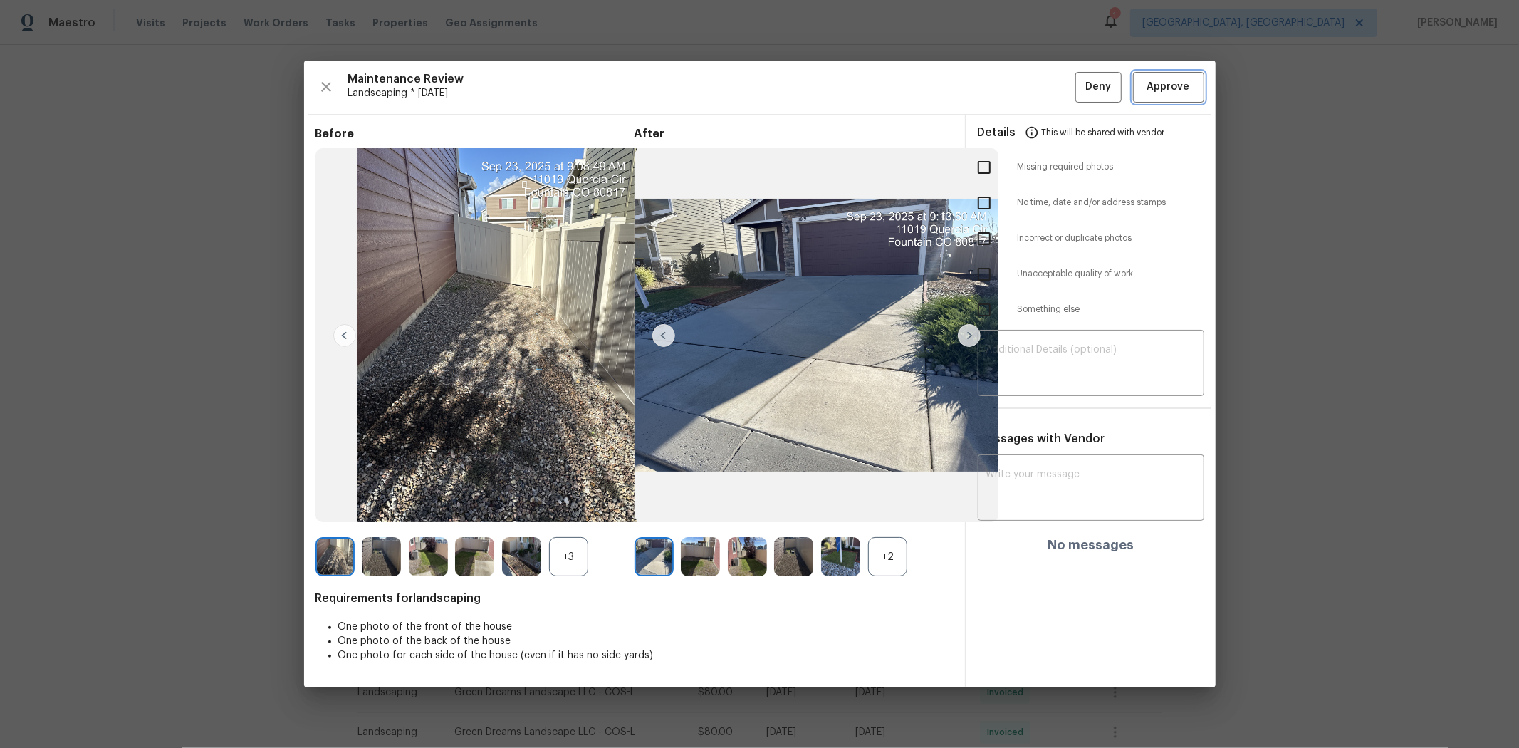
click at [1080, 89] on span "Approve" at bounding box center [1169, 87] width 43 height 18
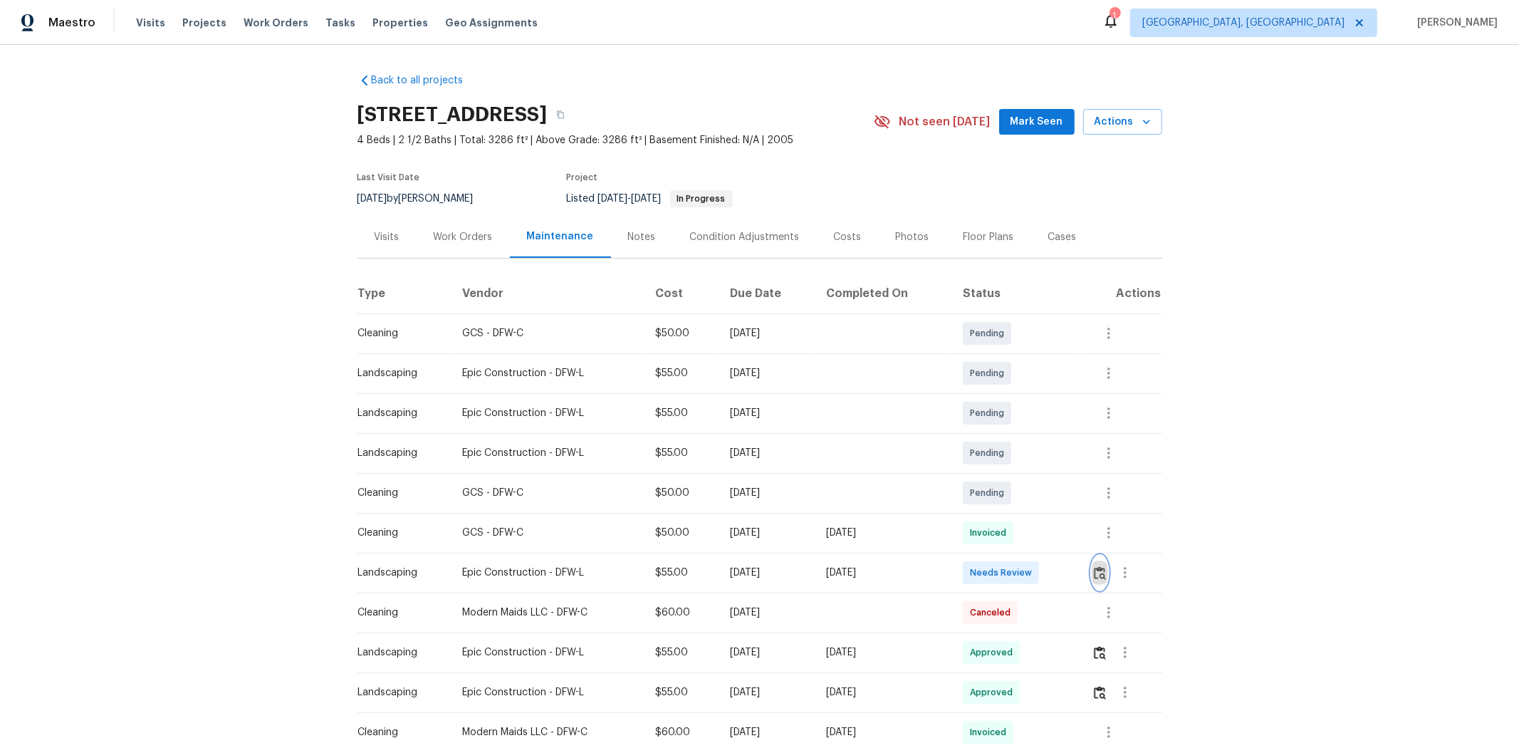
click at [817, 478] on img "button" at bounding box center [1100, 573] width 12 height 14
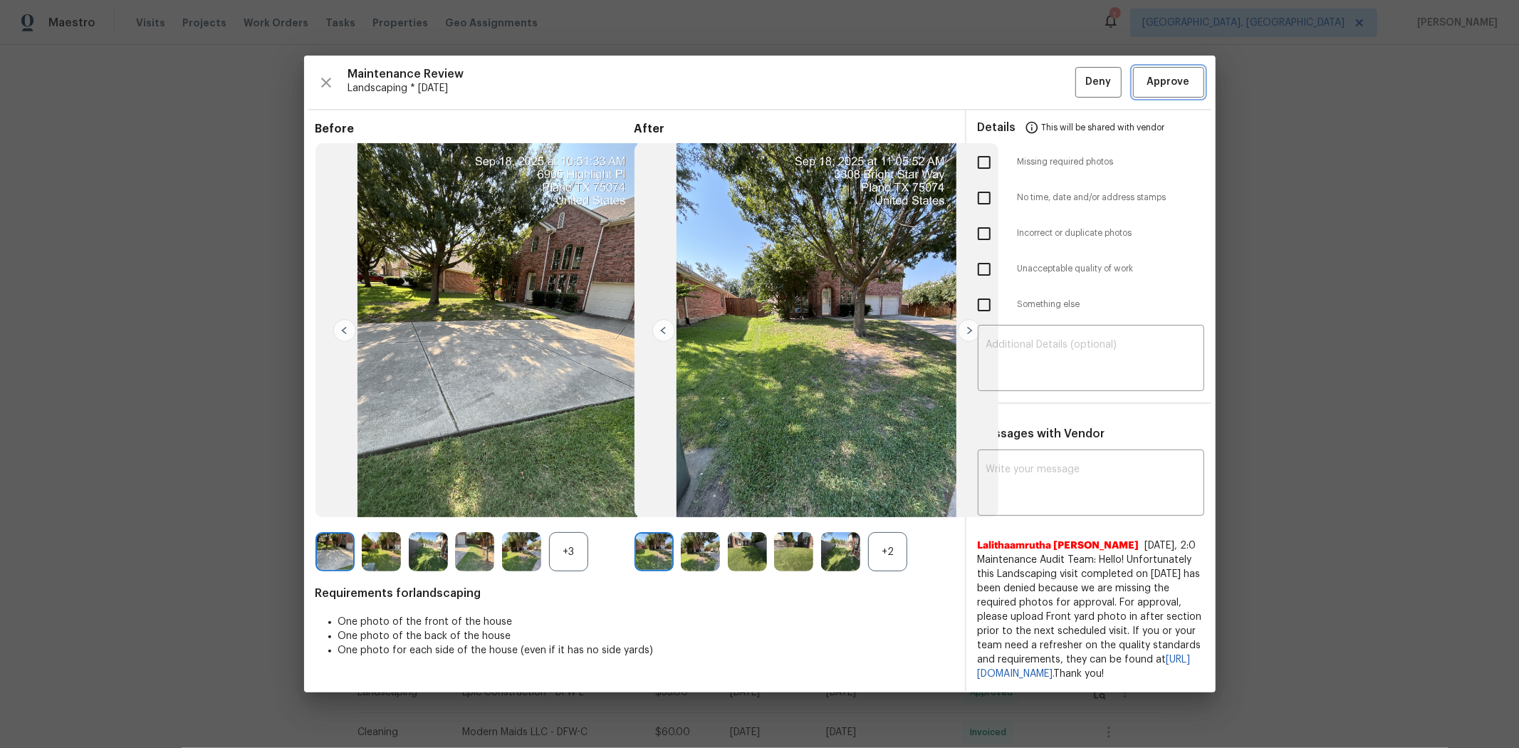
click at [817, 76] on span "Approve" at bounding box center [1169, 82] width 43 height 18
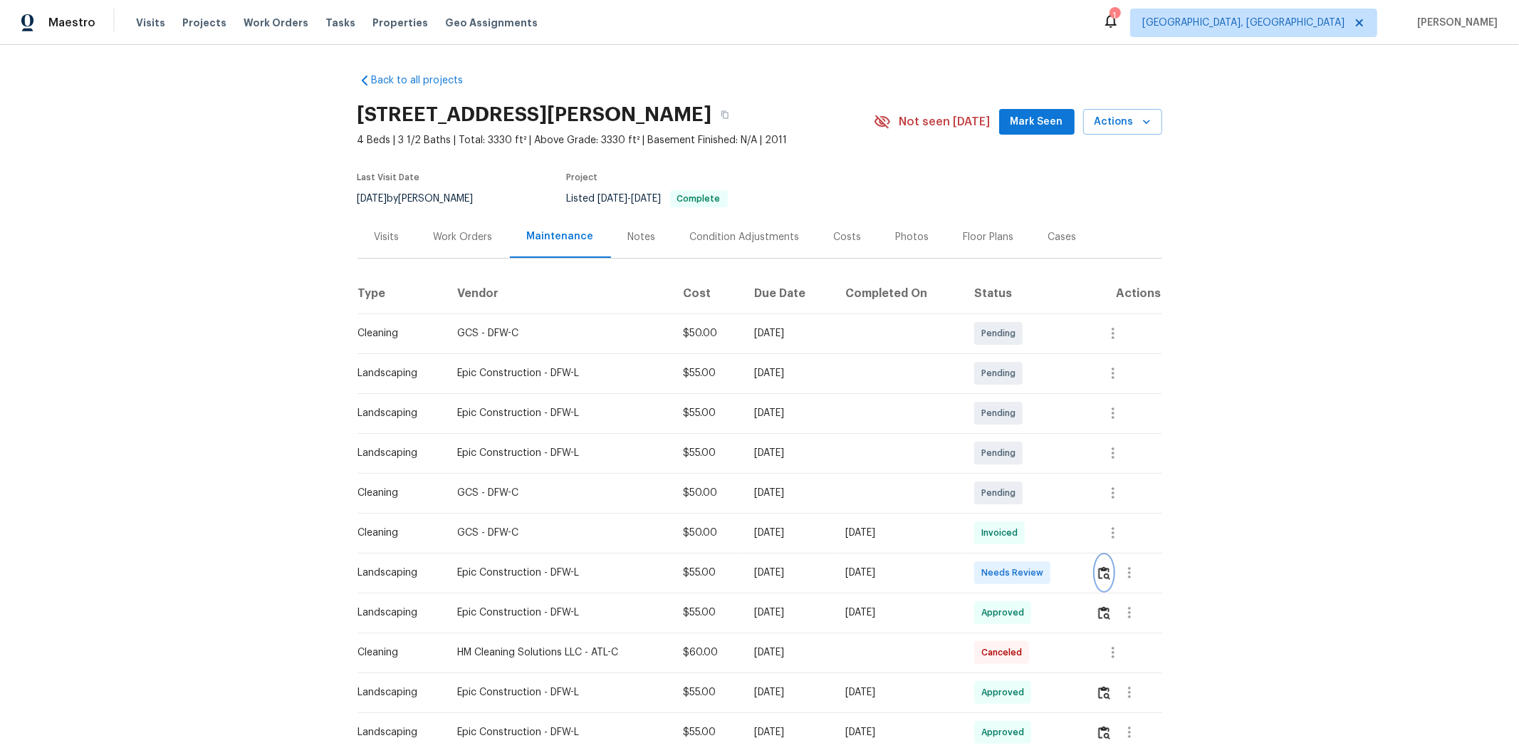
click at [1080, 500] on img "button" at bounding box center [1104, 573] width 12 height 14
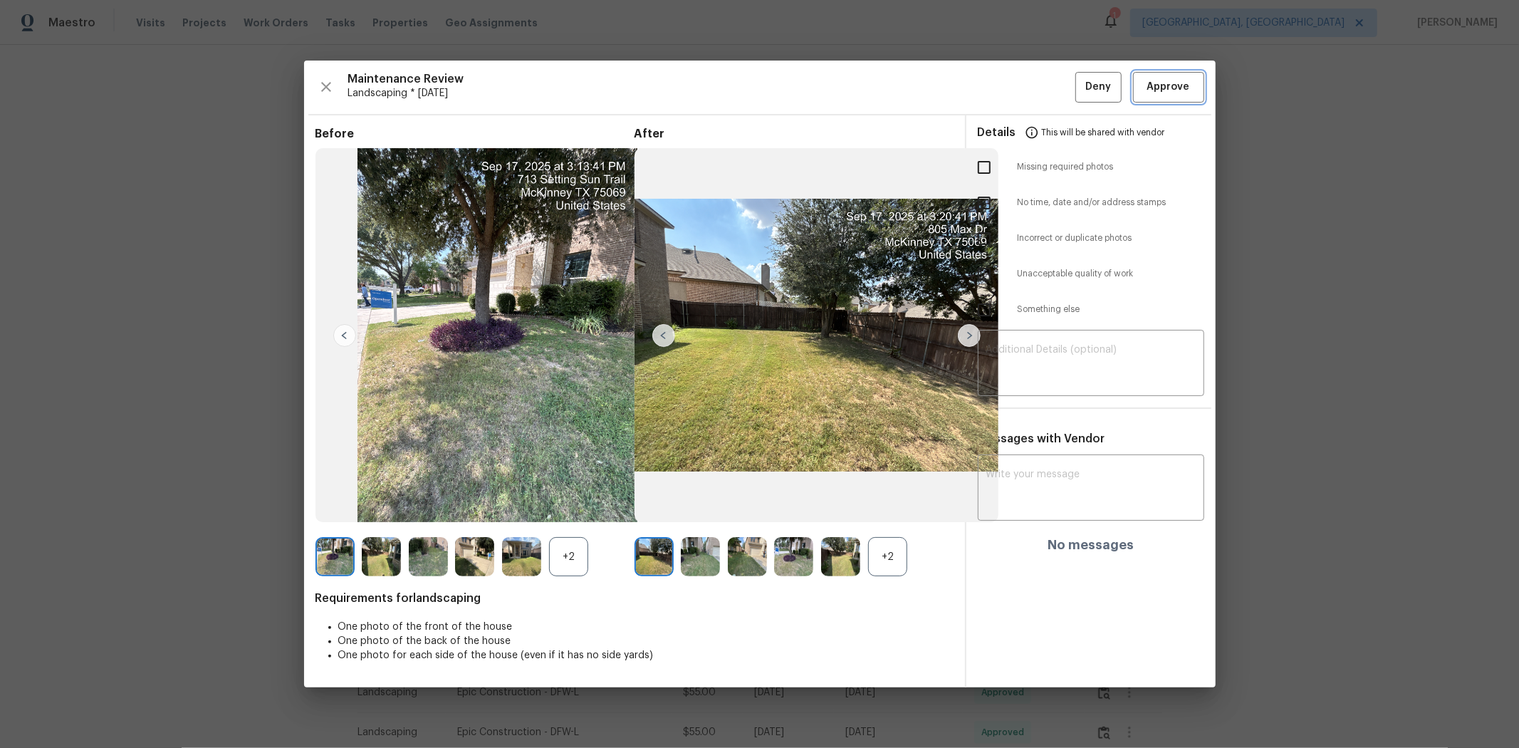
click at [1080, 86] on span "Approve" at bounding box center [1169, 87] width 43 height 18
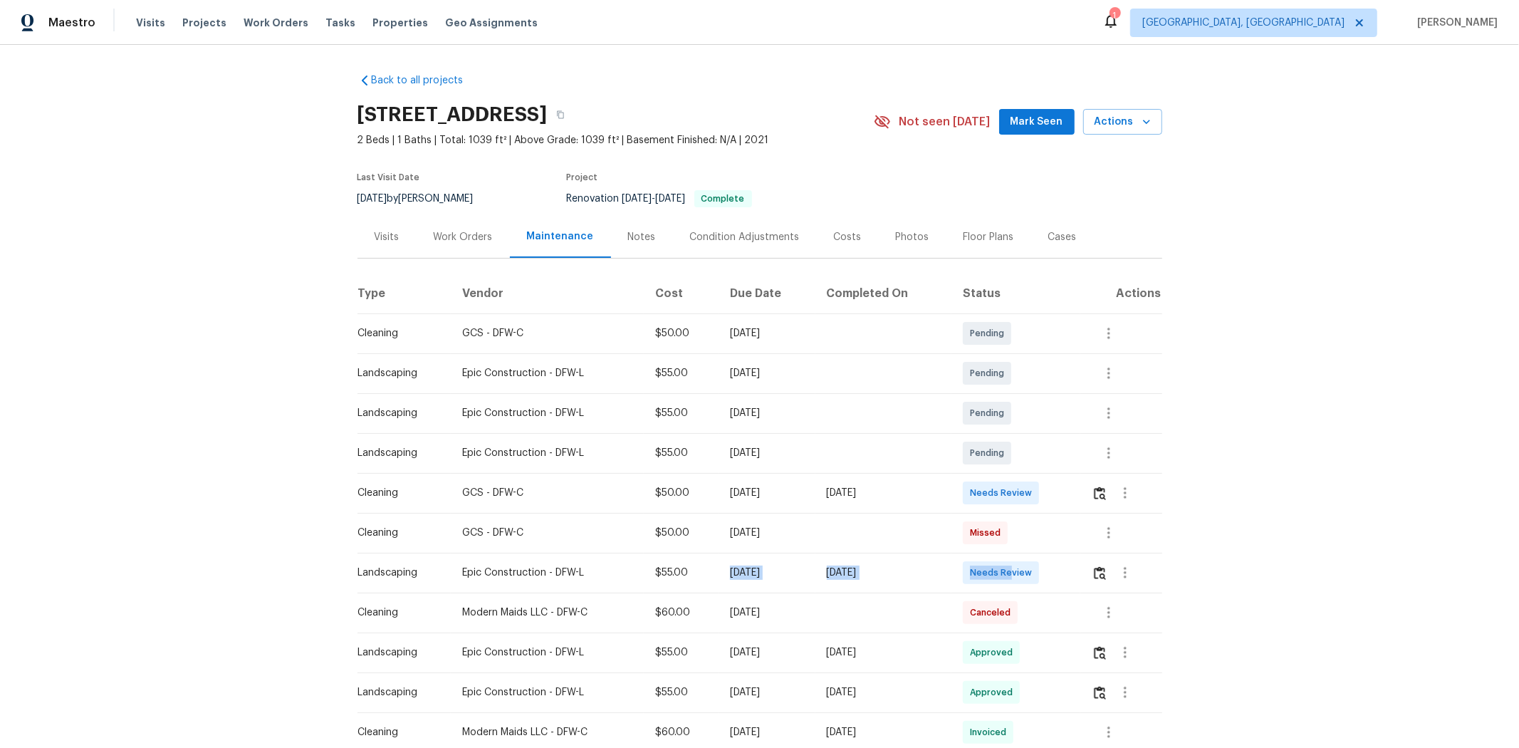
drag, startPoint x: 838, startPoint y: 576, endPoint x: 1041, endPoint y: 573, distance: 202.3
click at [1037, 500] on tr "Landscaping Epic Construction - DFW-L $55.00 [DATE] [DATE] Needs Review" at bounding box center [760, 573] width 805 height 40
click at [1080, 500] on img "button" at bounding box center [1100, 573] width 12 height 14
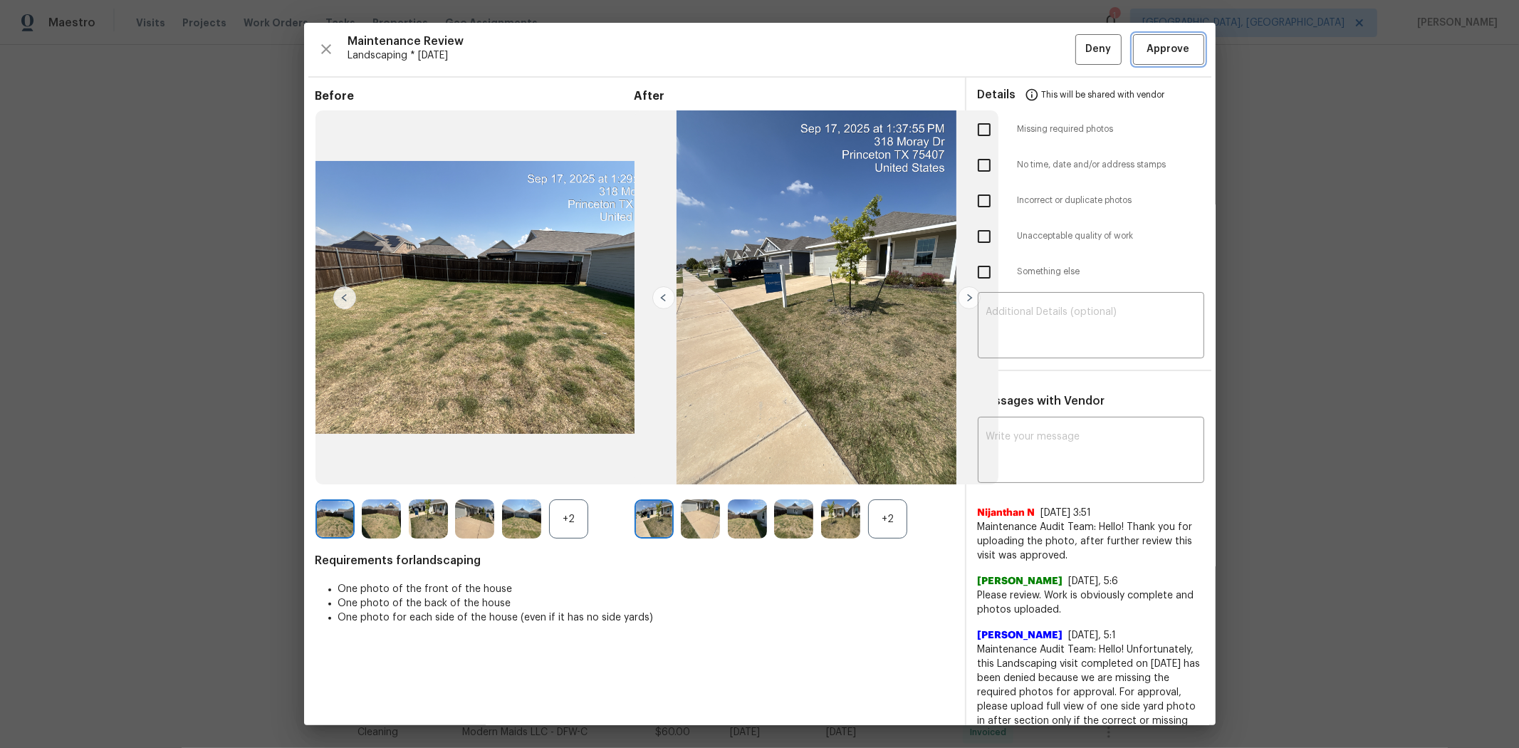
click at [1080, 38] on button "Approve" at bounding box center [1168, 49] width 71 height 31
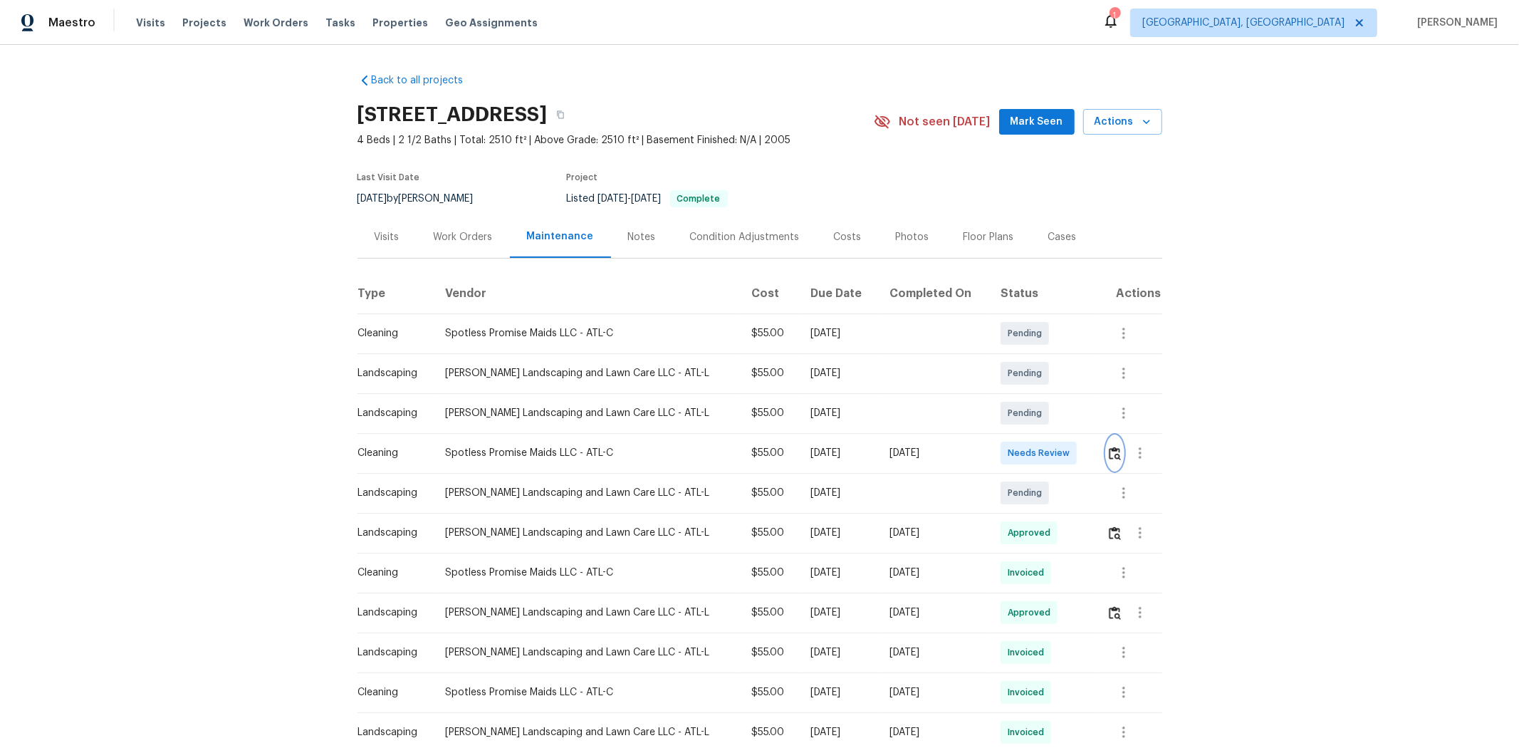
click at [1080, 449] on button "button" at bounding box center [1115, 453] width 16 height 34
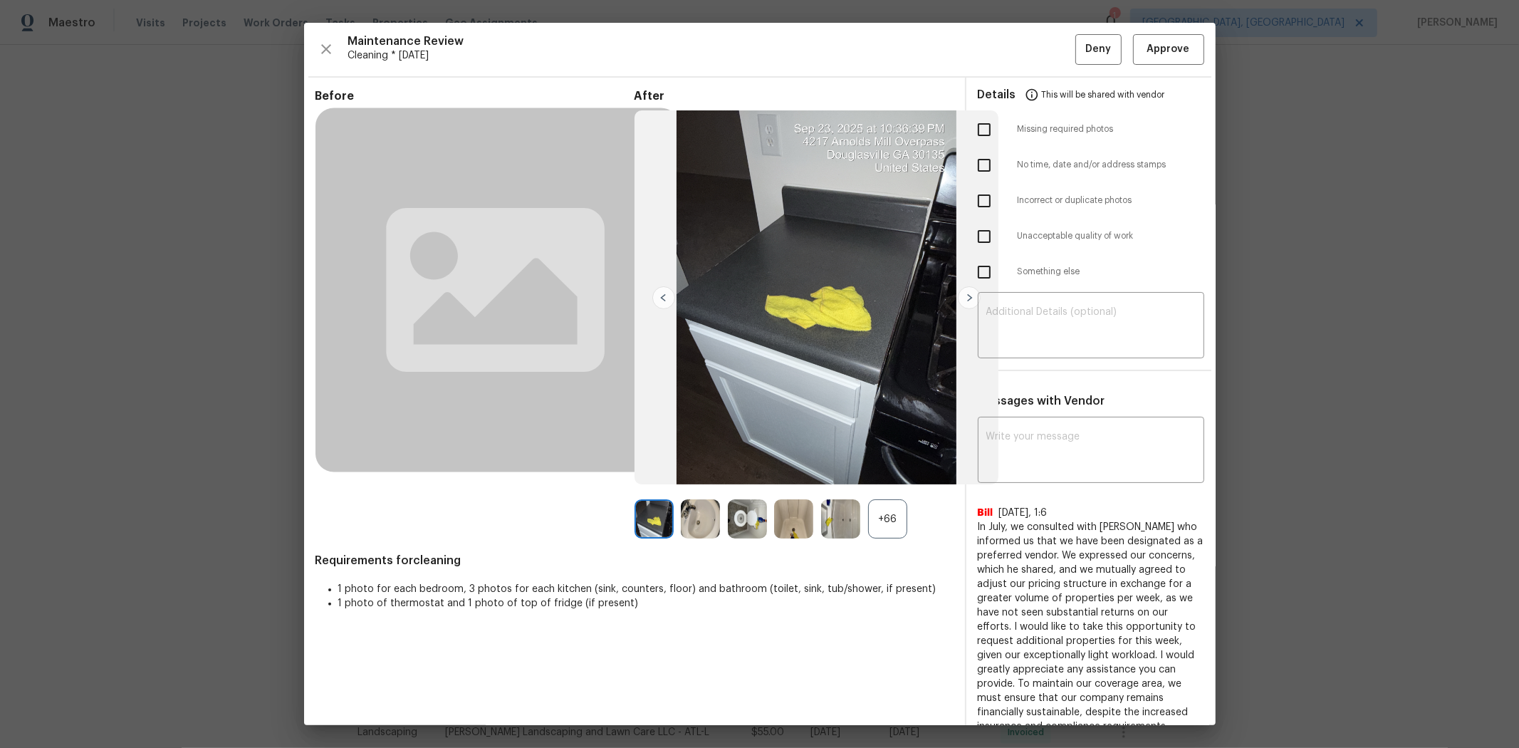
click at [978, 244] on input "checkbox" at bounding box center [984, 237] width 30 height 30
checkbox input "true"
click at [1058, 328] on textarea at bounding box center [1091, 327] width 209 height 40
paste textarea "Maintenance Audit Team: Hello! Unfortunately, this cleaning visit completed on …"
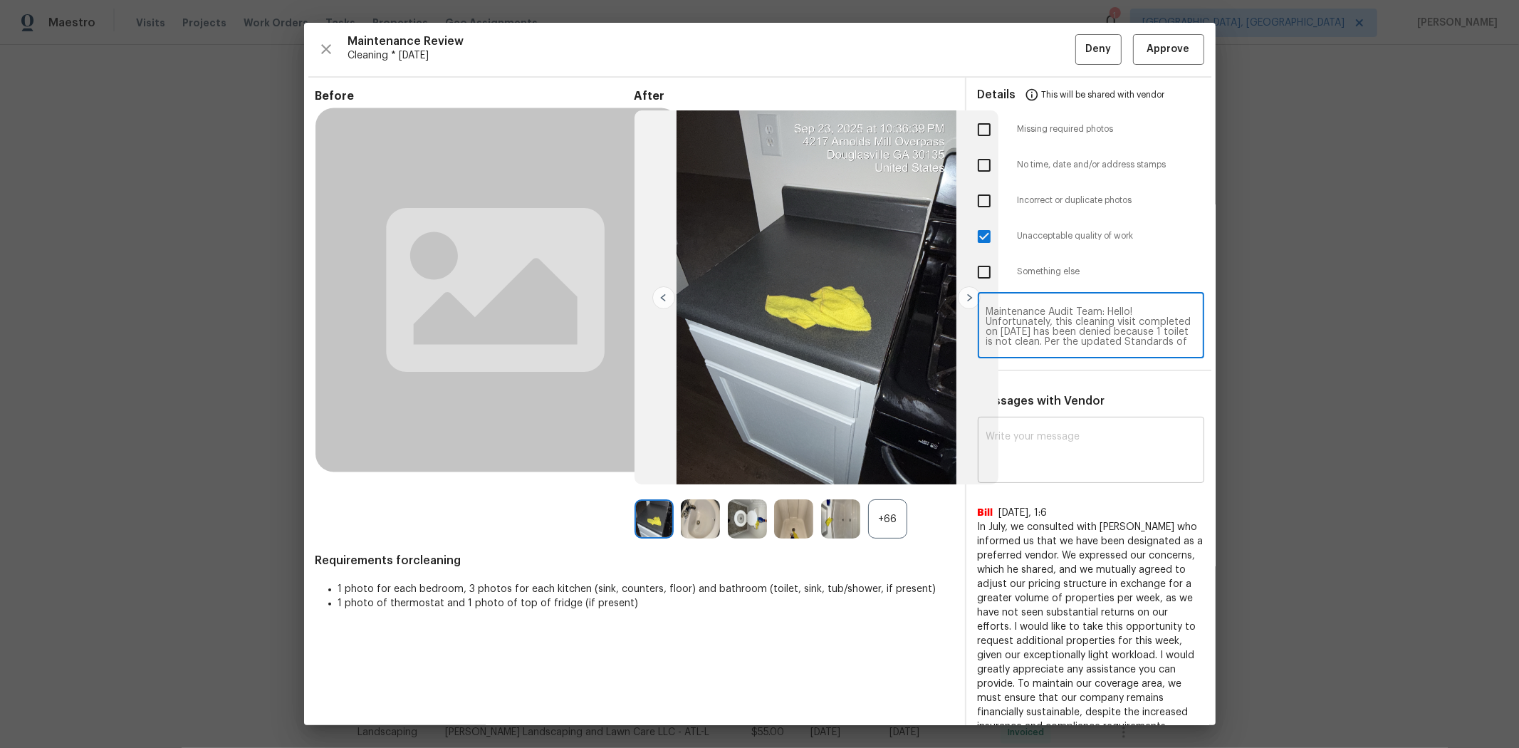
type textarea "Maintenance Audit Team: Hello! Unfortunately, this cleaning visit completed on …"
click at [1058, 437] on textarea at bounding box center [1091, 452] width 209 height 40
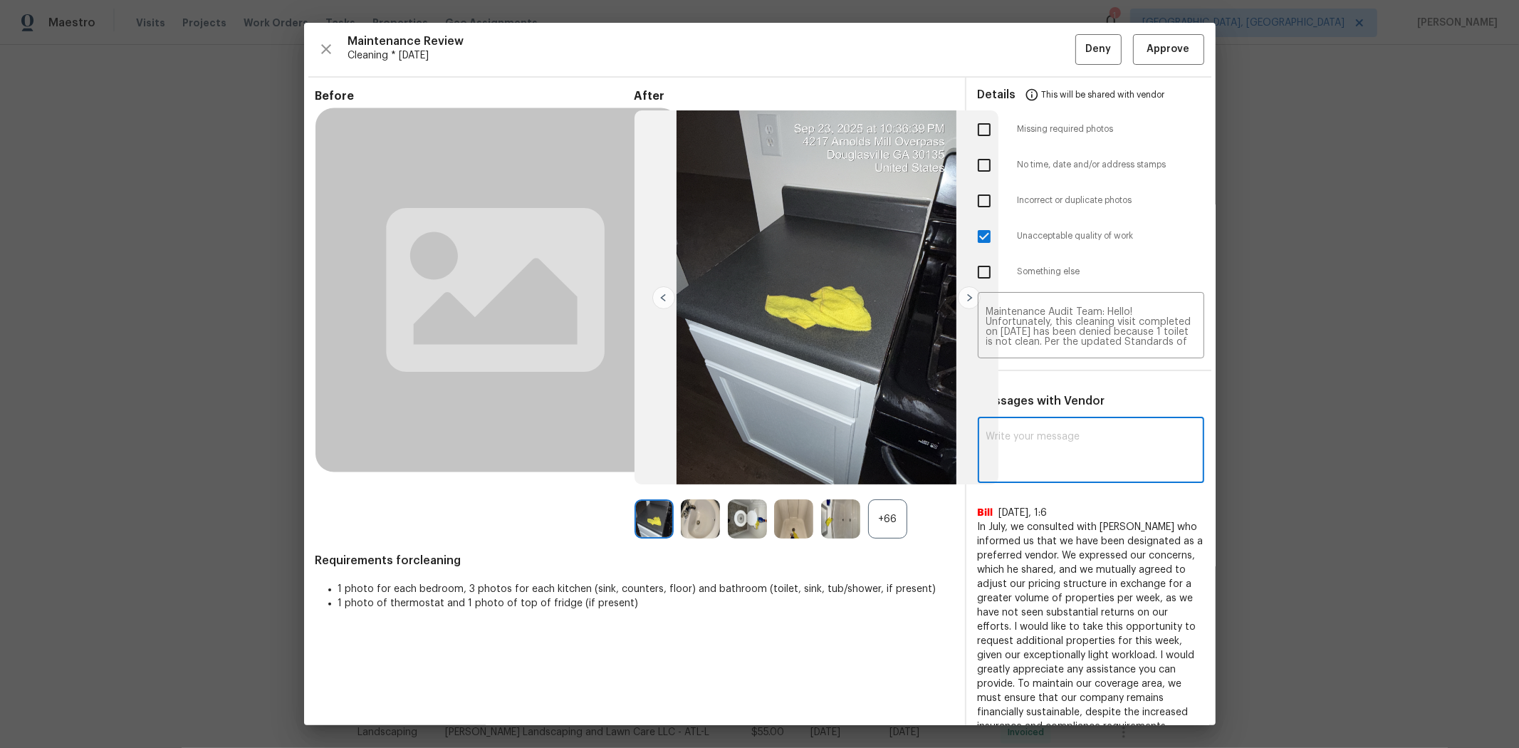
paste textarea "Maintenance Audit Team: Hello! Unfortunately, this cleaning visit completed on …"
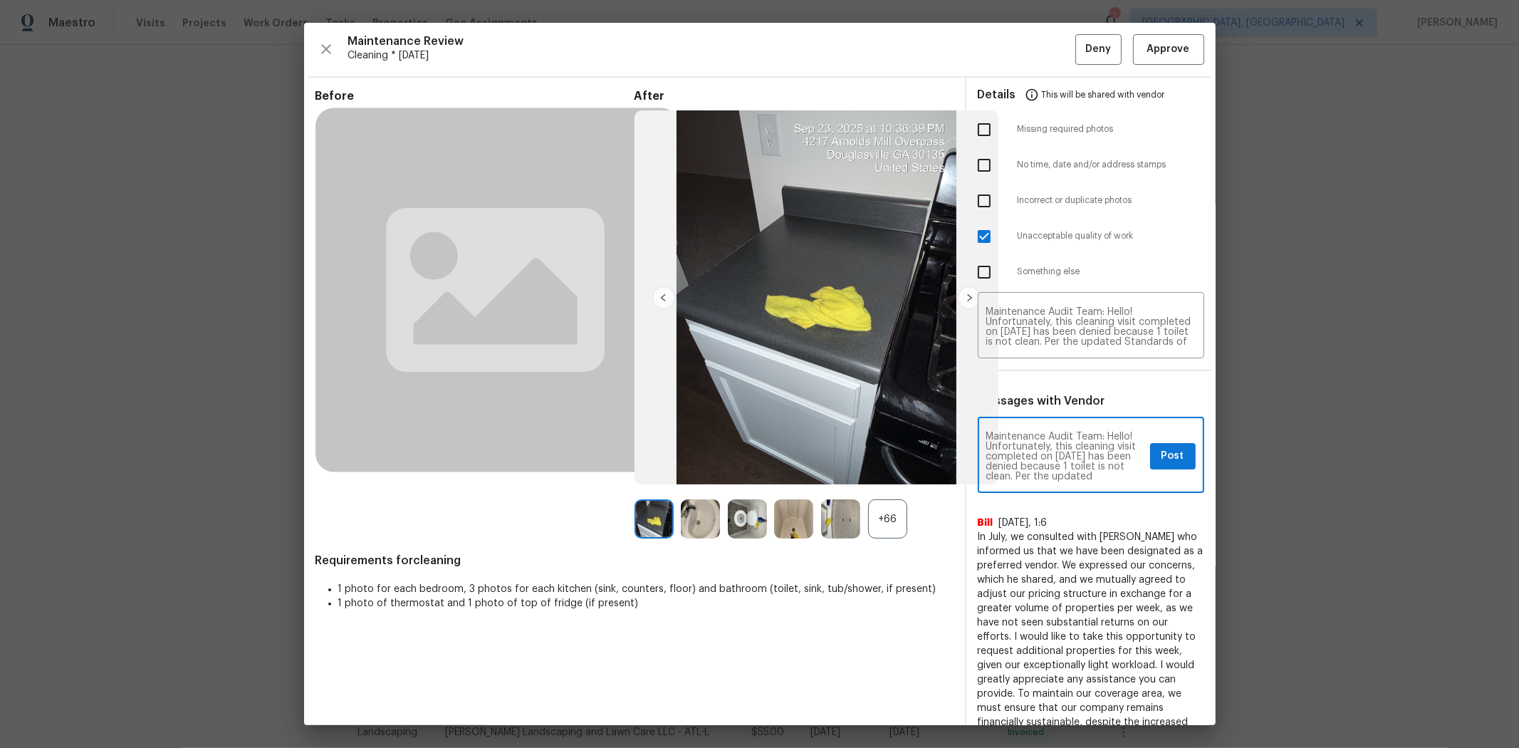
type textarea "Maintenance Audit Team: Hello! Unfortunately, this cleaning visit completed on …"
click at [1080, 452] on span "Post" at bounding box center [1173, 456] width 23 height 18
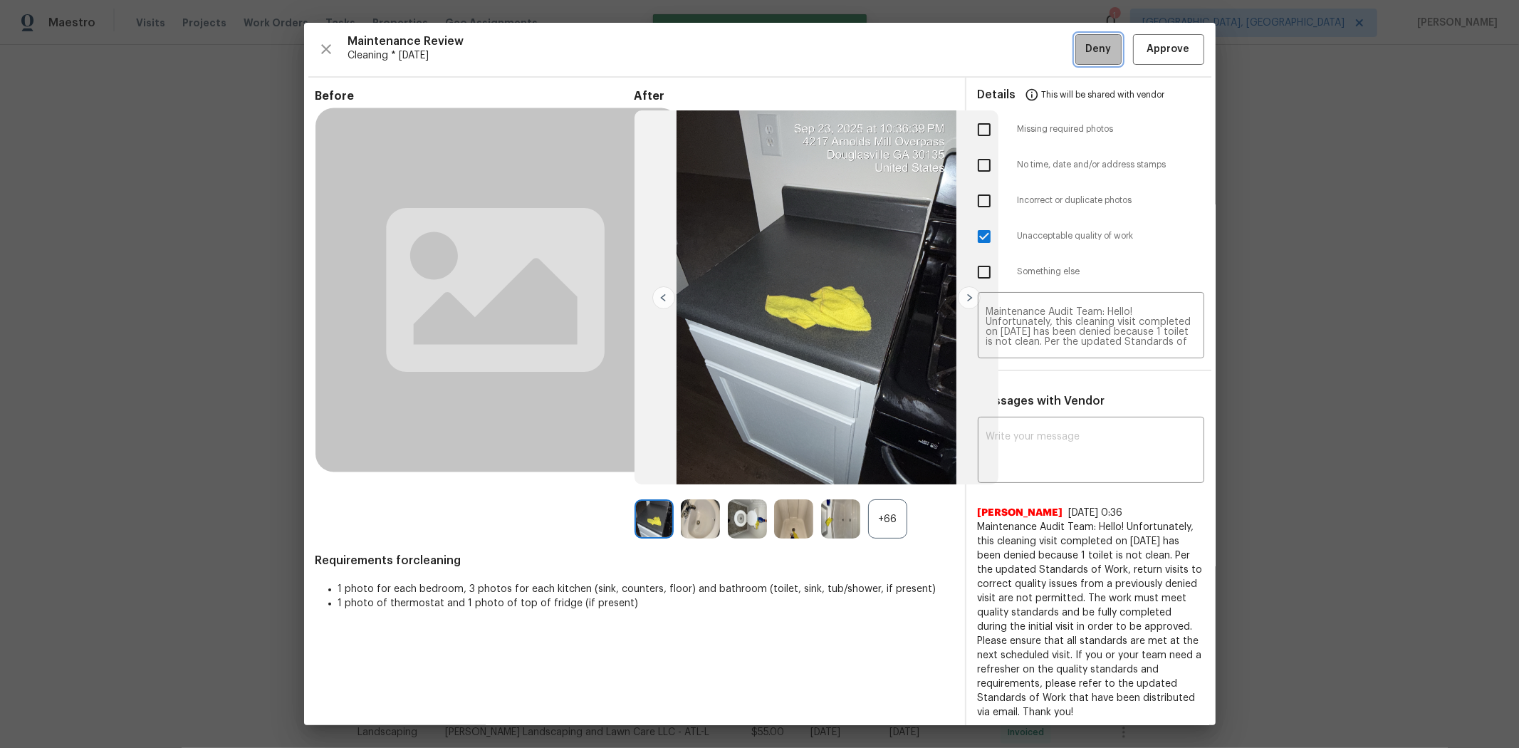
click at [1080, 53] on span "Deny" at bounding box center [1099, 50] width 26 height 18
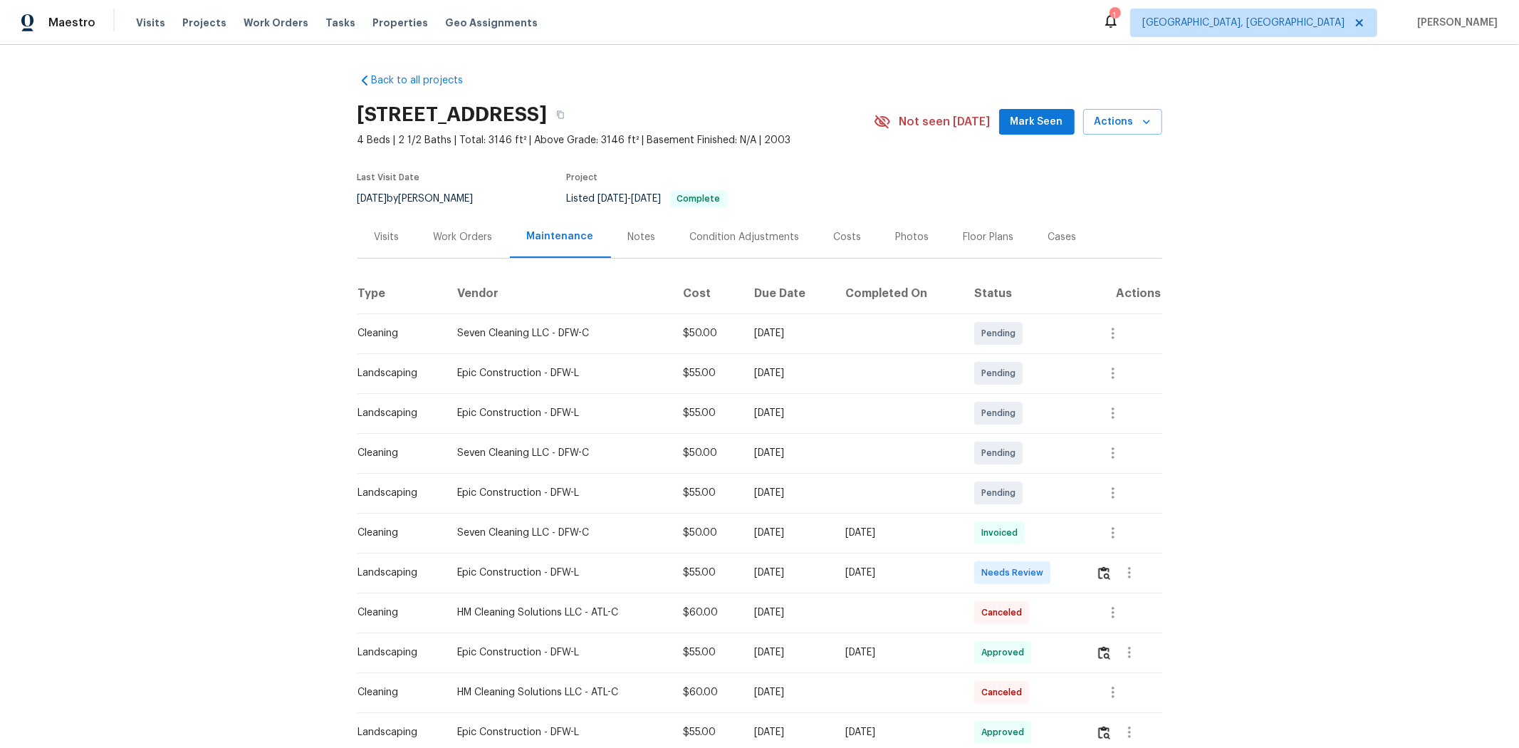
drag, startPoint x: 328, startPoint y: 558, endPoint x: 1156, endPoint y: 540, distance: 827.9
click at [1080, 500] on div "Back to all projects 1241 Ducks Lndg, Frisco, TX 75033 4 Beds | 2 1/2 Baths | T…" at bounding box center [759, 396] width 1519 height 703
click at [1080, 490] on div "Back to all projects 1241 Ducks Lndg, Frisco, TX 75033 4 Beds | 2 1/2 Baths | T…" at bounding box center [759, 396] width 1519 height 703
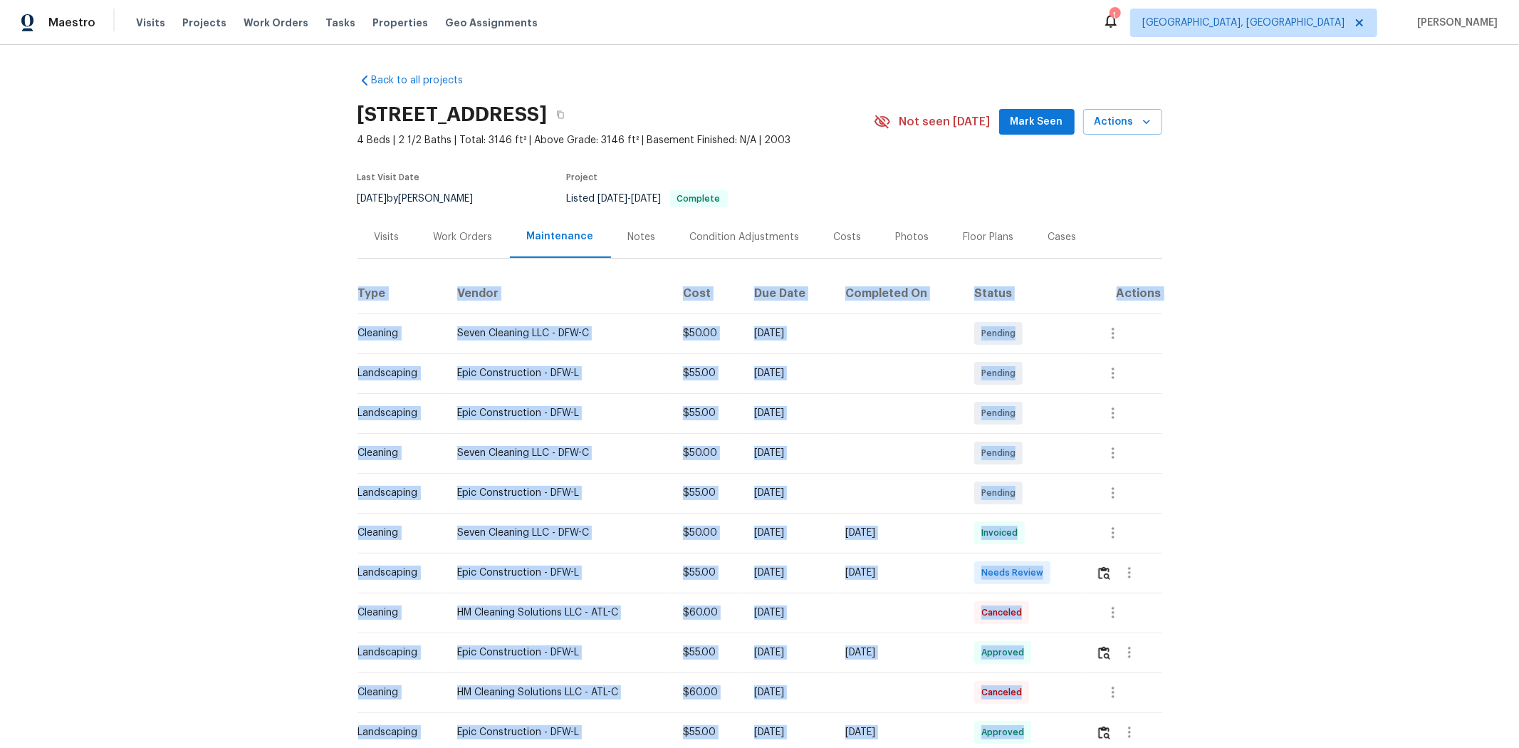
click at [1080, 490] on div "Back to all projects 1241 Ducks Lndg, Frisco, TX 75033 4 Beds | 2 1/2 Baths | T…" at bounding box center [759, 396] width 1519 height 703
click at [1080, 500] on img "button" at bounding box center [1104, 573] width 12 height 14
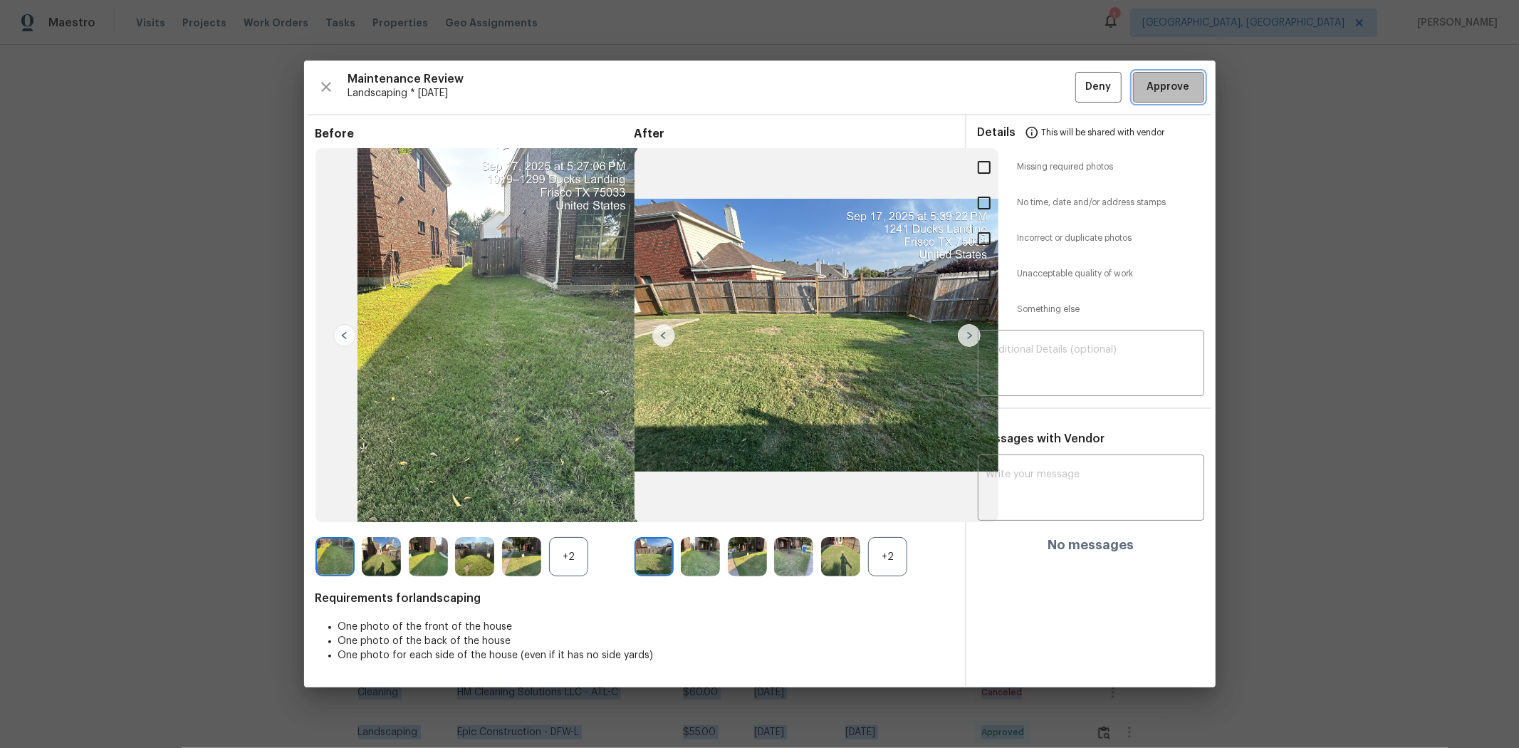
click at [1080, 89] on span "Approve" at bounding box center [1169, 87] width 43 height 18
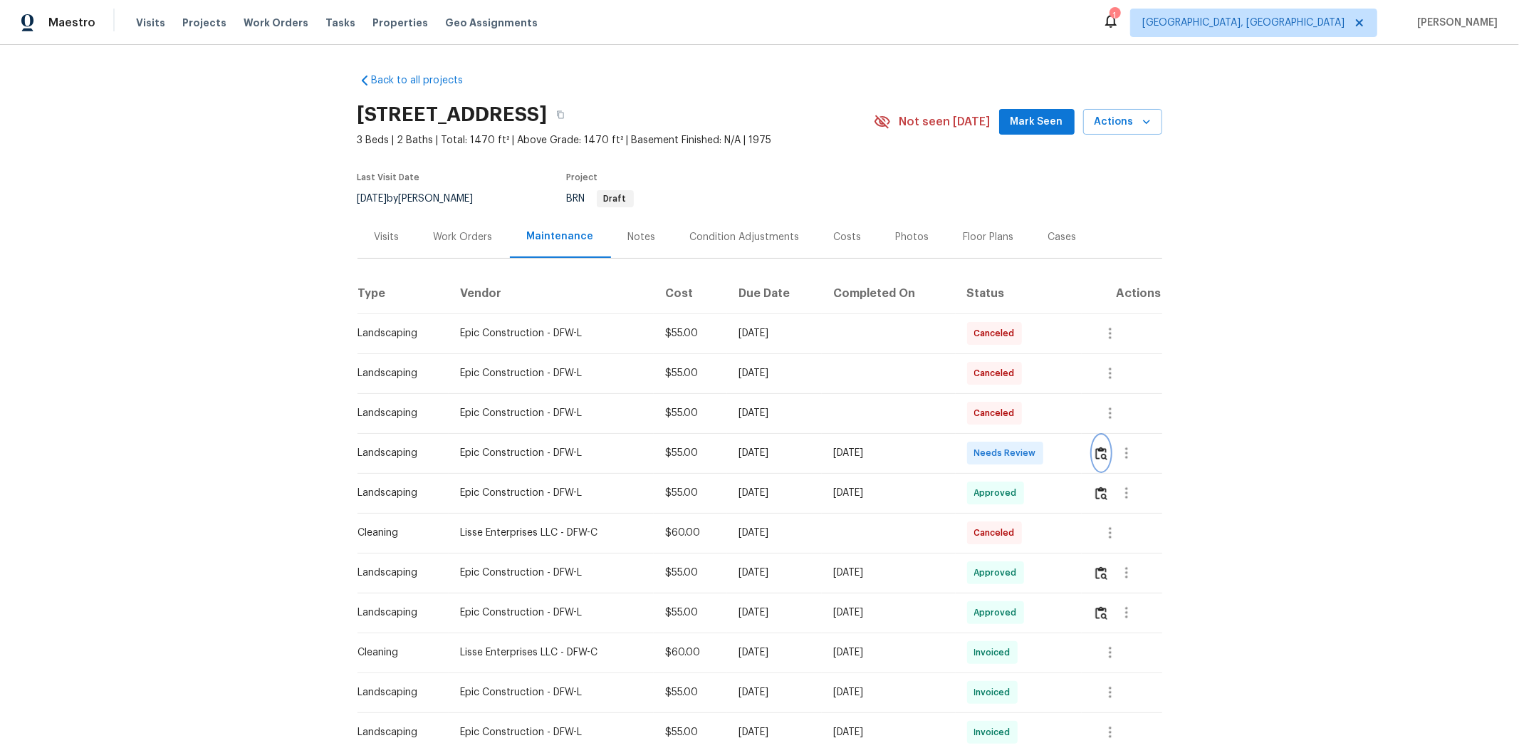
click at [1080, 459] on button "button" at bounding box center [1101, 453] width 16 height 34
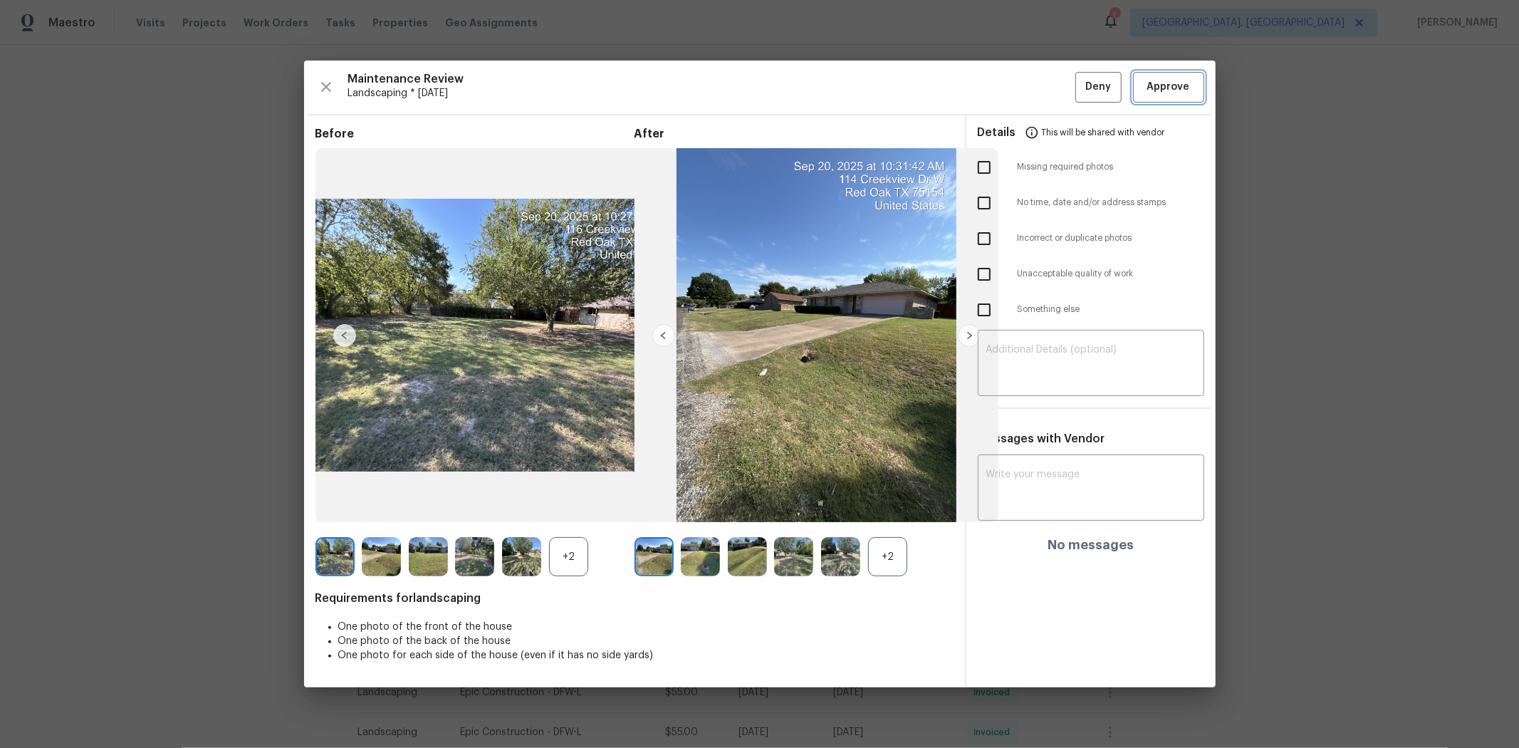
click at [1080, 76] on button "Approve" at bounding box center [1168, 87] width 71 height 31
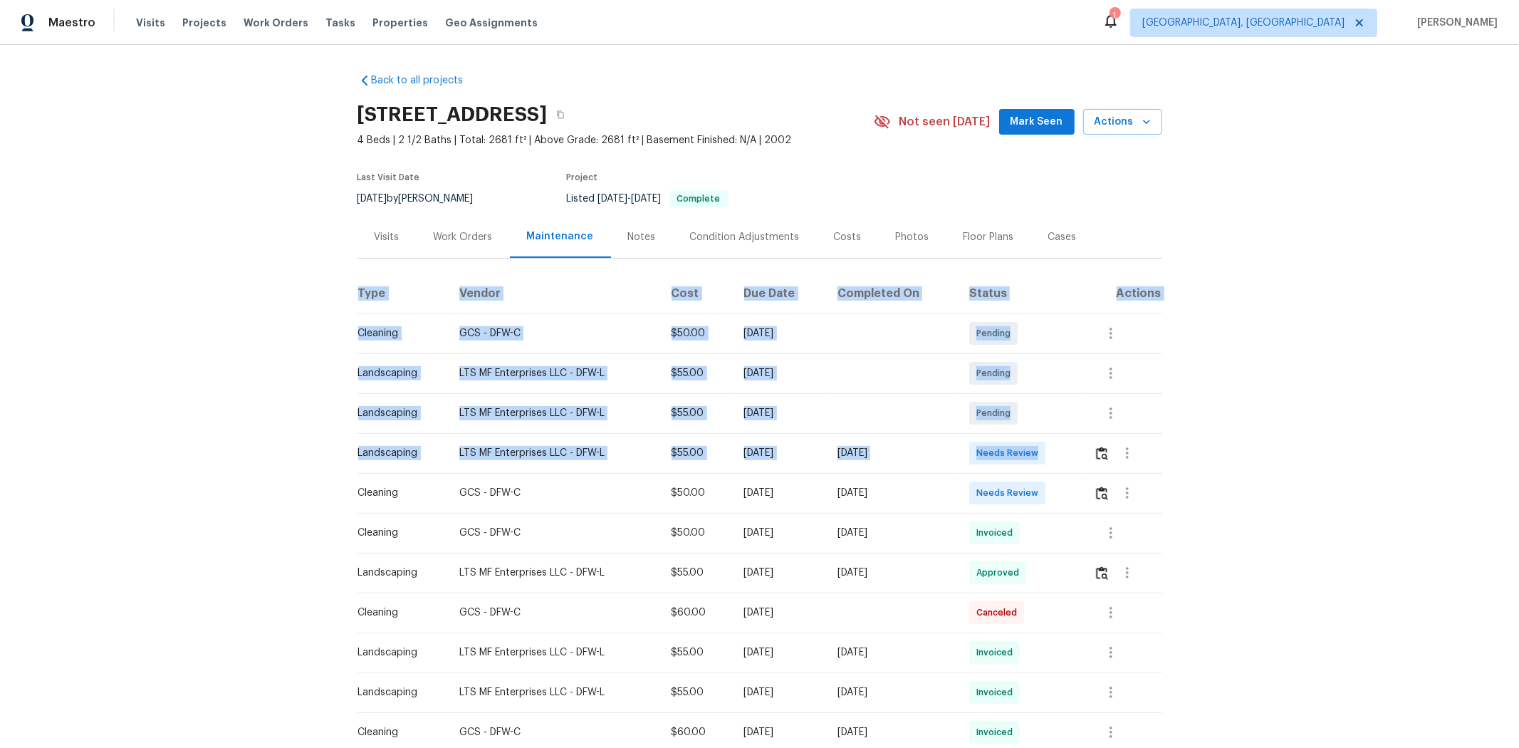
drag, startPoint x: 345, startPoint y: 451, endPoint x: 1148, endPoint y: 472, distance: 803.0
click at [1080, 456] on div "Back to all projects [STREET_ADDRESS] 4 Beds | 2 1/2 Baths | Total: 2681 ft² | …" at bounding box center [759, 396] width 1519 height 703
click at [1080, 464] on button "button" at bounding box center [1102, 453] width 16 height 34
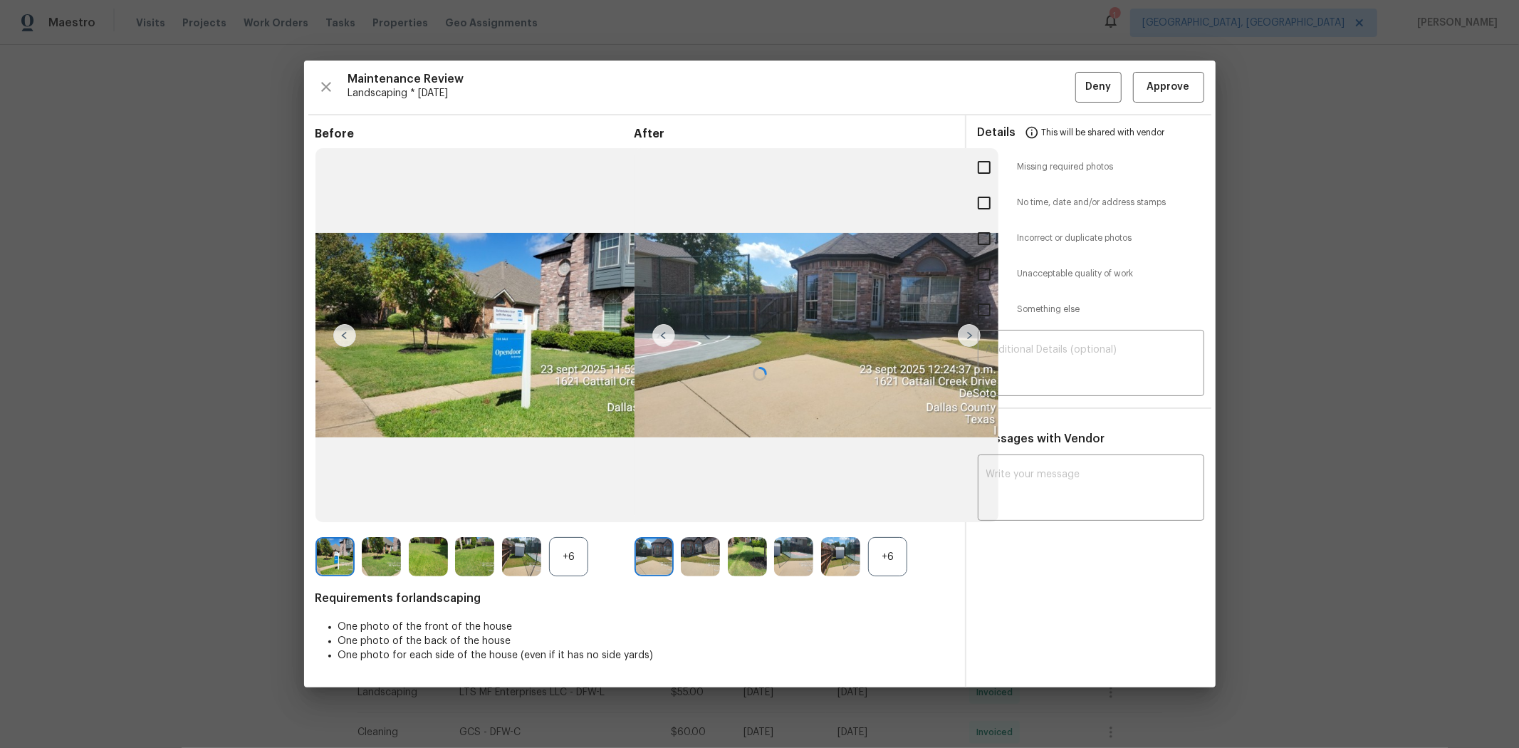
click at [1080, 82] on div at bounding box center [760, 374] width 912 height 627
click at [1080, 86] on div at bounding box center [760, 374] width 912 height 627
click at [1080, 83] on div at bounding box center [760, 374] width 912 height 627
click at [1080, 88] on div at bounding box center [760, 374] width 912 height 627
click at [1080, 87] on div at bounding box center [760, 374] width 912 height 627
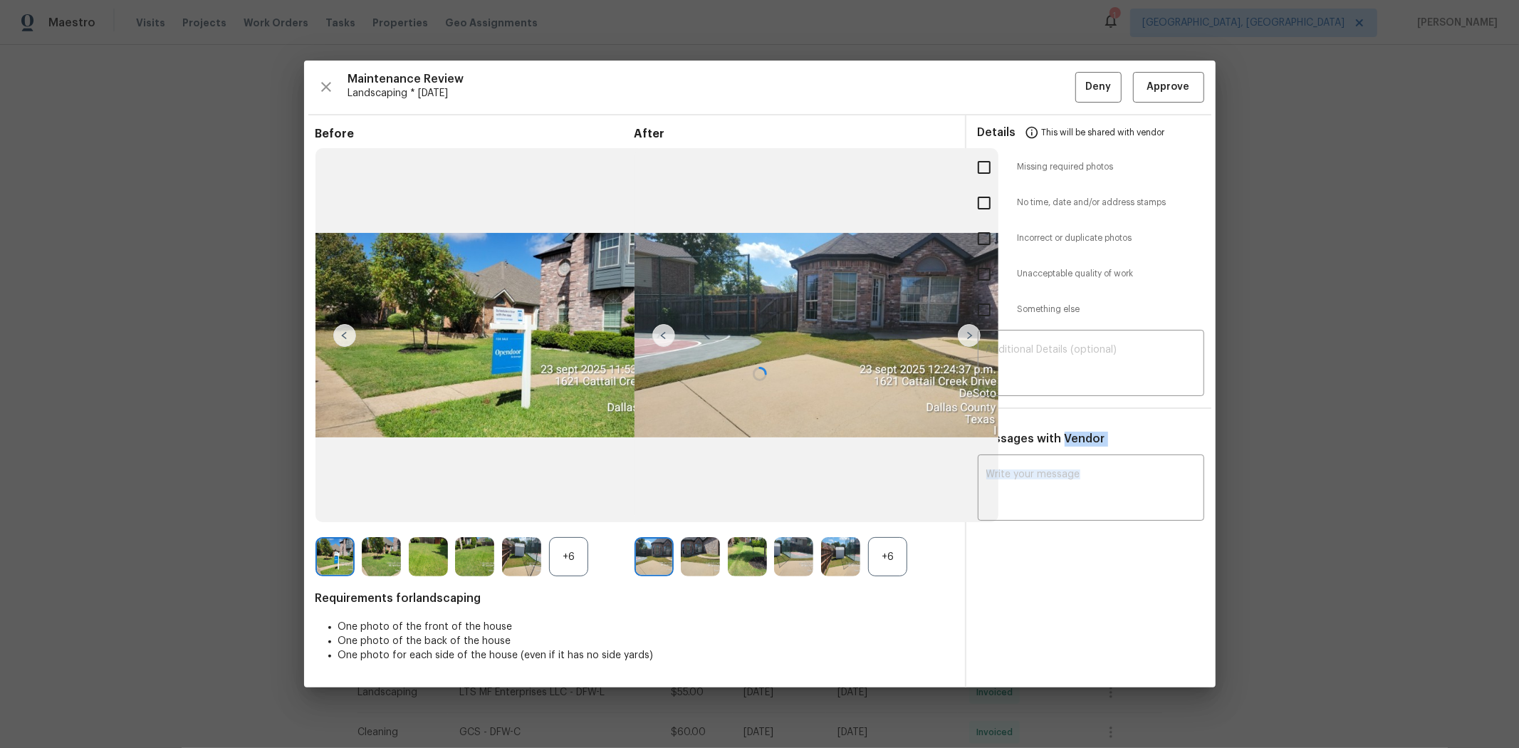
click at [1080, 87] on div at bounding box center [760, 374] width 912 height 627
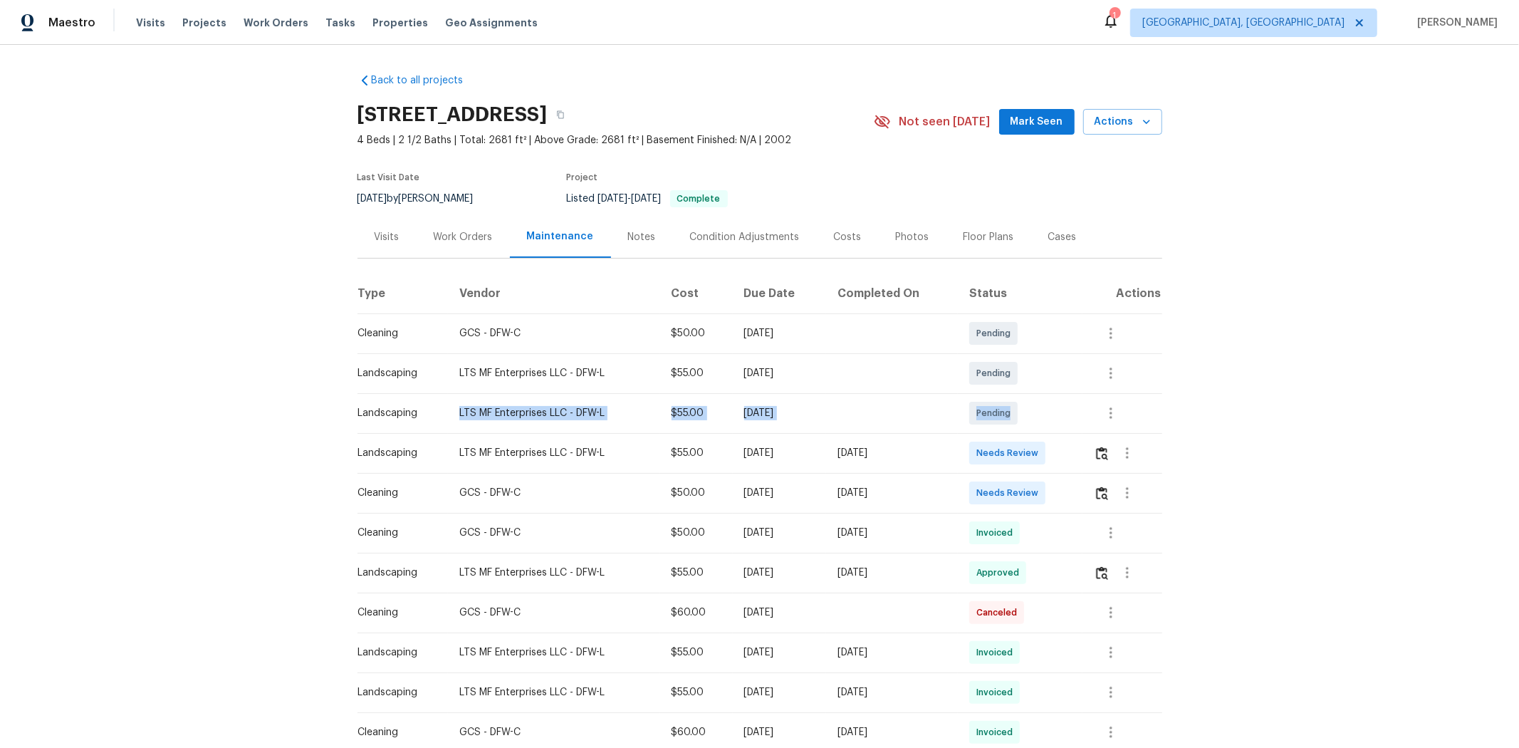
drag, startPoint x: 426, startPoint y: 418, endPoint x: 1140, endPoint y: 417, distance: 714.4
click at [1140, 417] on tr "Landscaping LTS MF Enterprises LLC - DFW-L $55.00 [DATE] Pending" at bounding box center [760, 413] width 805 height 40
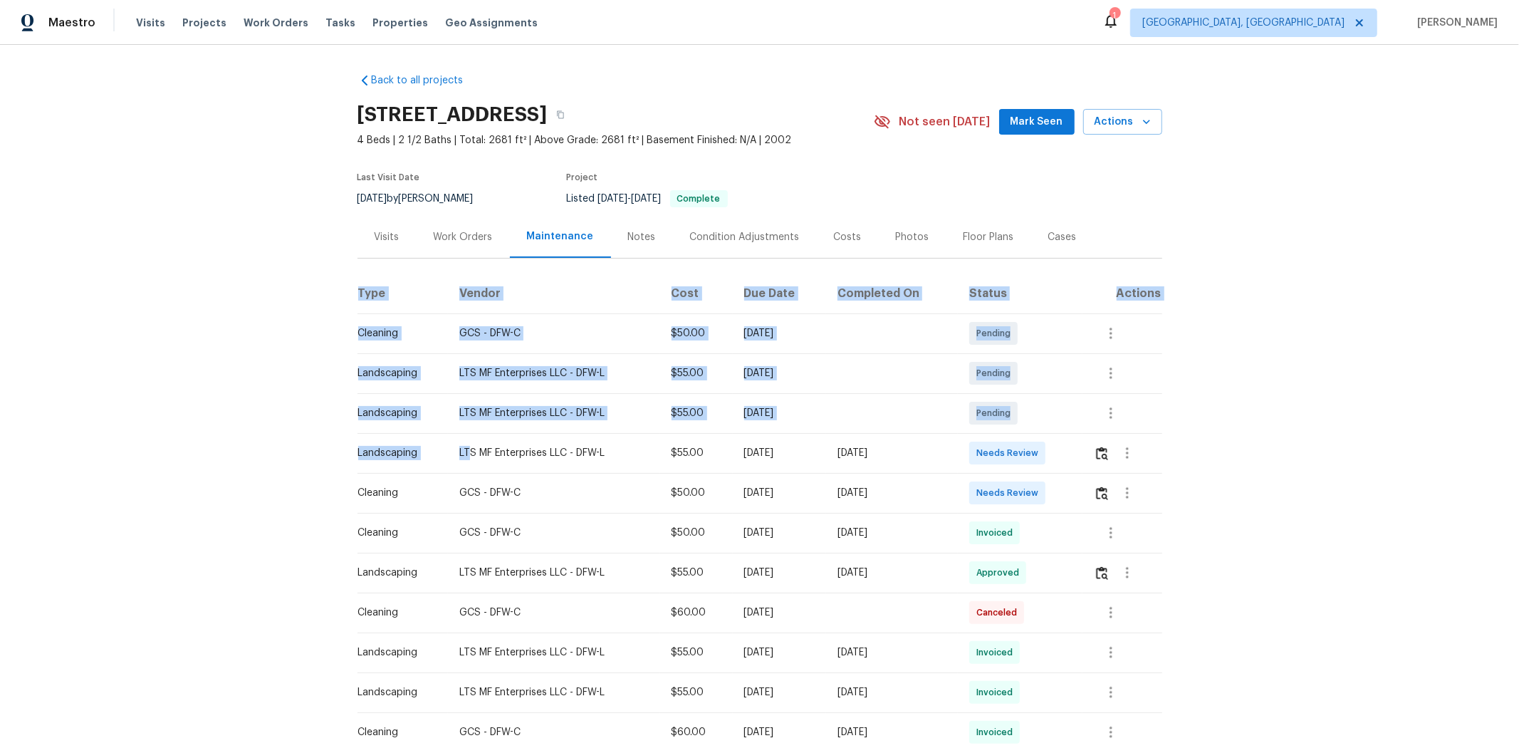
drag, startPoint x: 473, startPoint y: 453, endPoint x: 1204, endPoint y: 444, distance: 730.9
click at [1204, 444] on div "Back to all projects [STREET_ADDRESS] 4 Beds | 2 1/2 Baths | Total: 2681 ft² | …" at bounding box center [759, 396] width 1519 height 703
click at [1094, 452] on button "button" at bounding box center [1102, 453] width 16 height 34
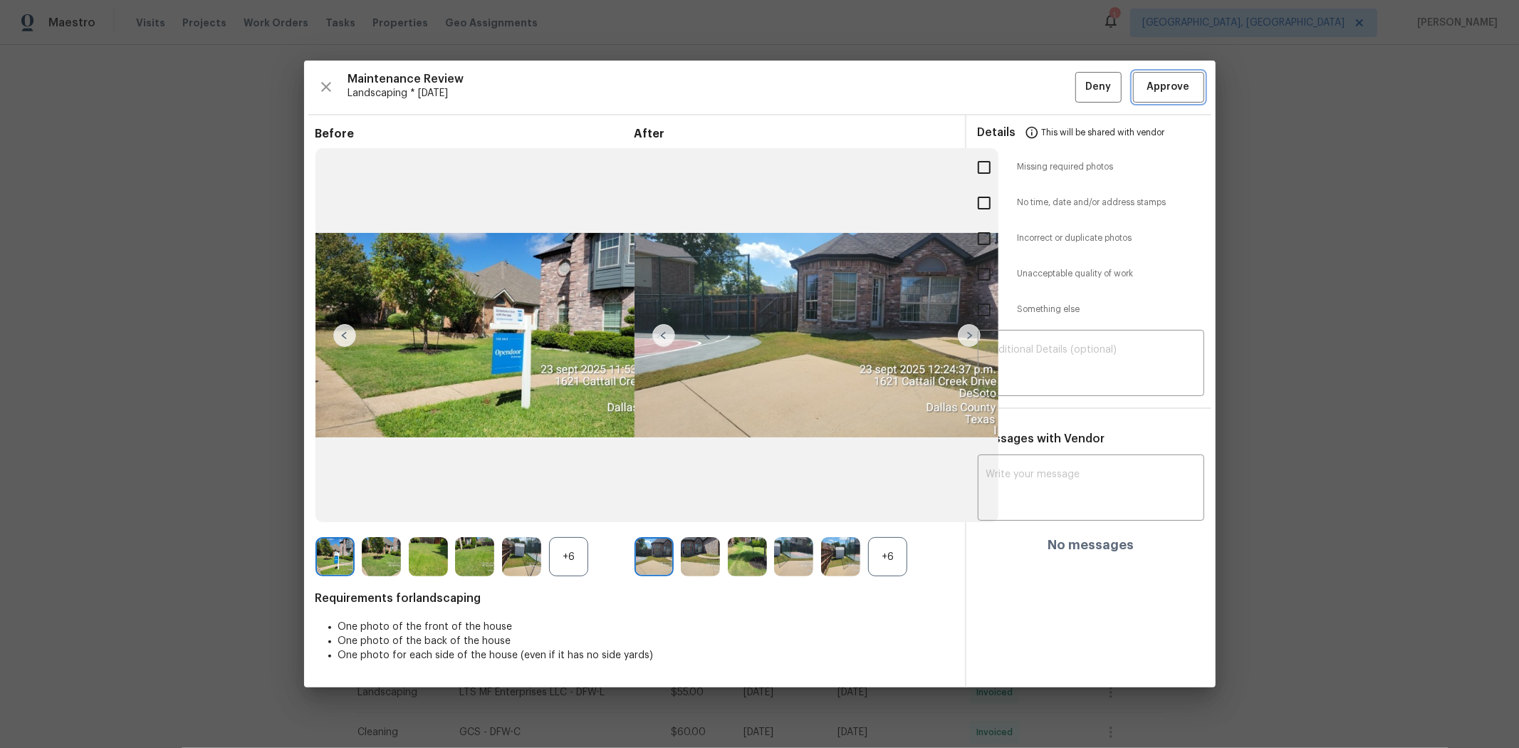
click at [1165, 93] on span "Approve" at bounding box center [1169, 87] width 43 height 18
